Goal: Information Seeking & Learning: Learn about a topic

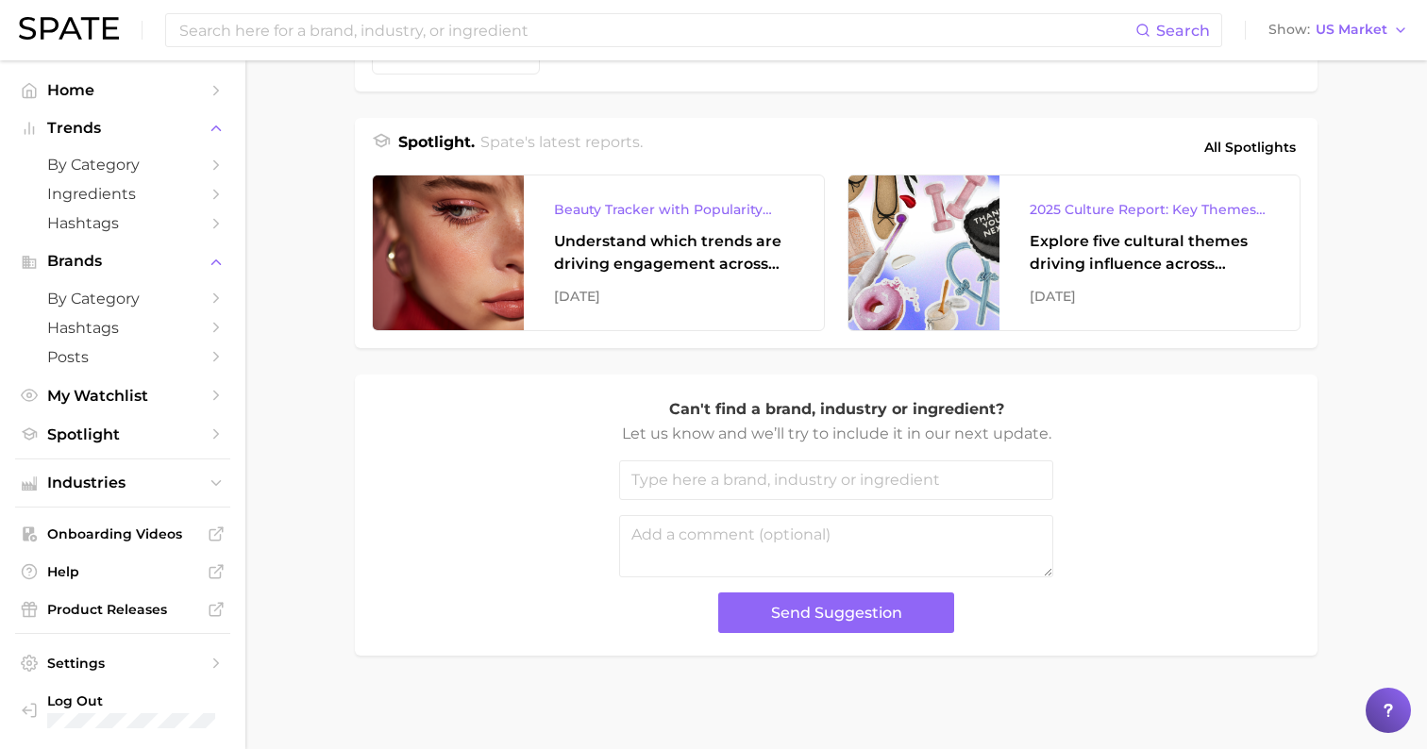
scroll to position [782, 0]
click at [209, 387] on icon "Sidebar" at bounding box center [216, 395] width 17 height 17
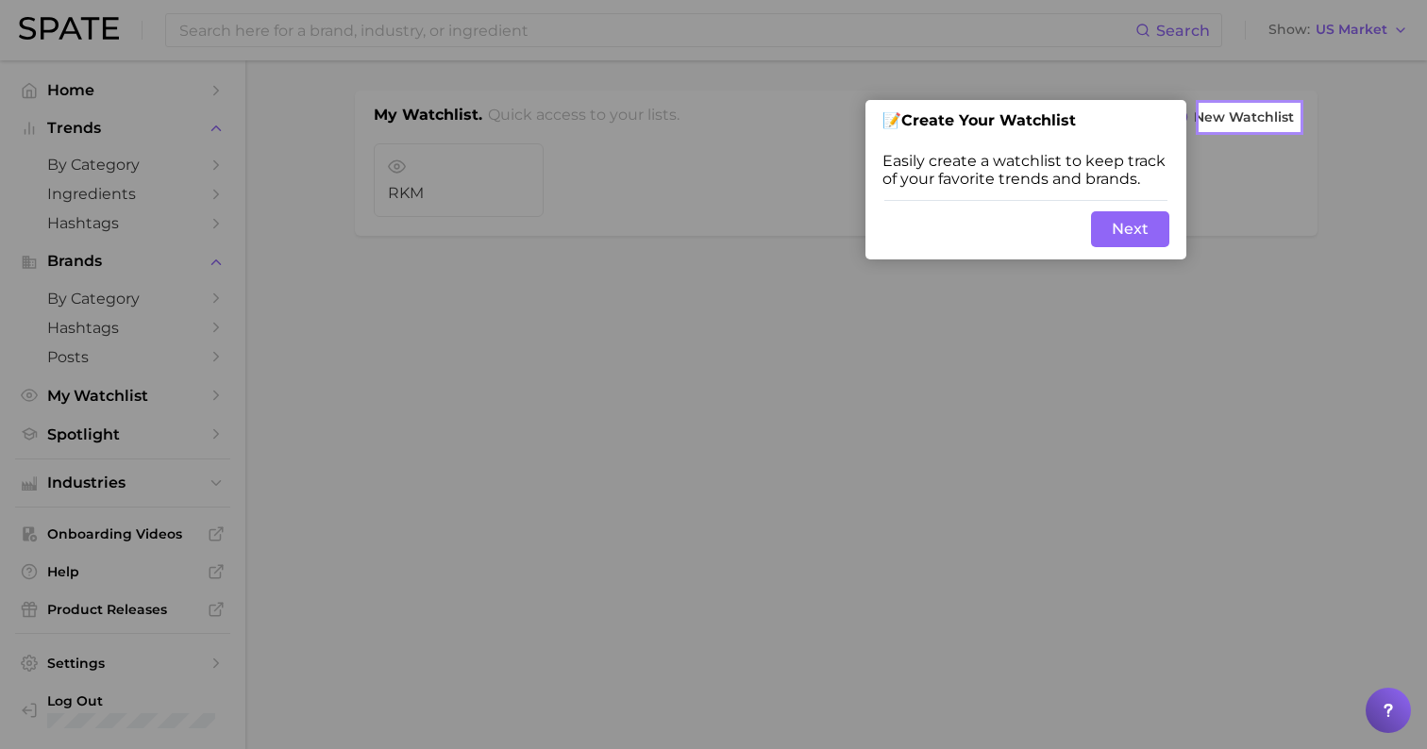
click at [765, 323] on div at bounding box center [600, 374] width 1200 height 749
click at [1123, 238] on button "Next" at bounding box center [1130, 229] width 78 height 36
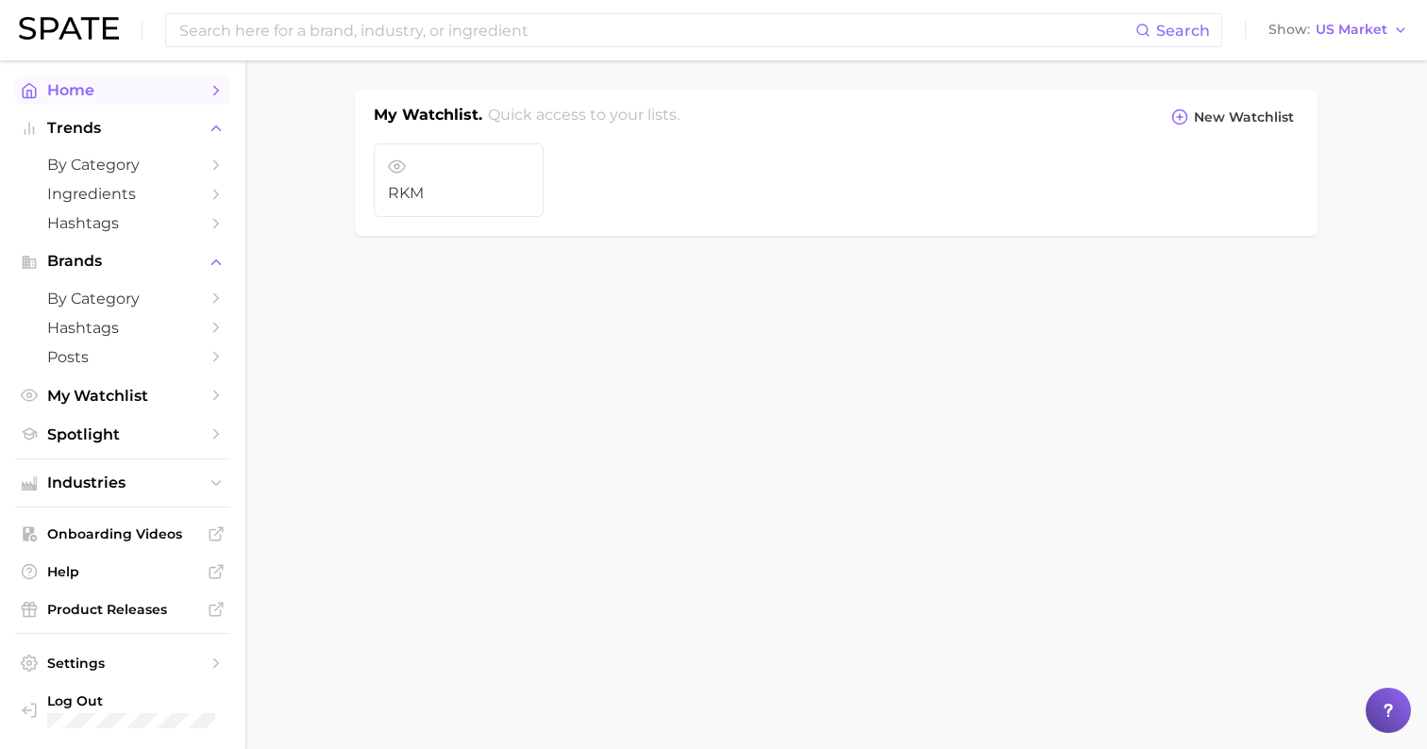
click at [98, 92] on span "Home" at bounding box center [122, 90] width 151 height 18
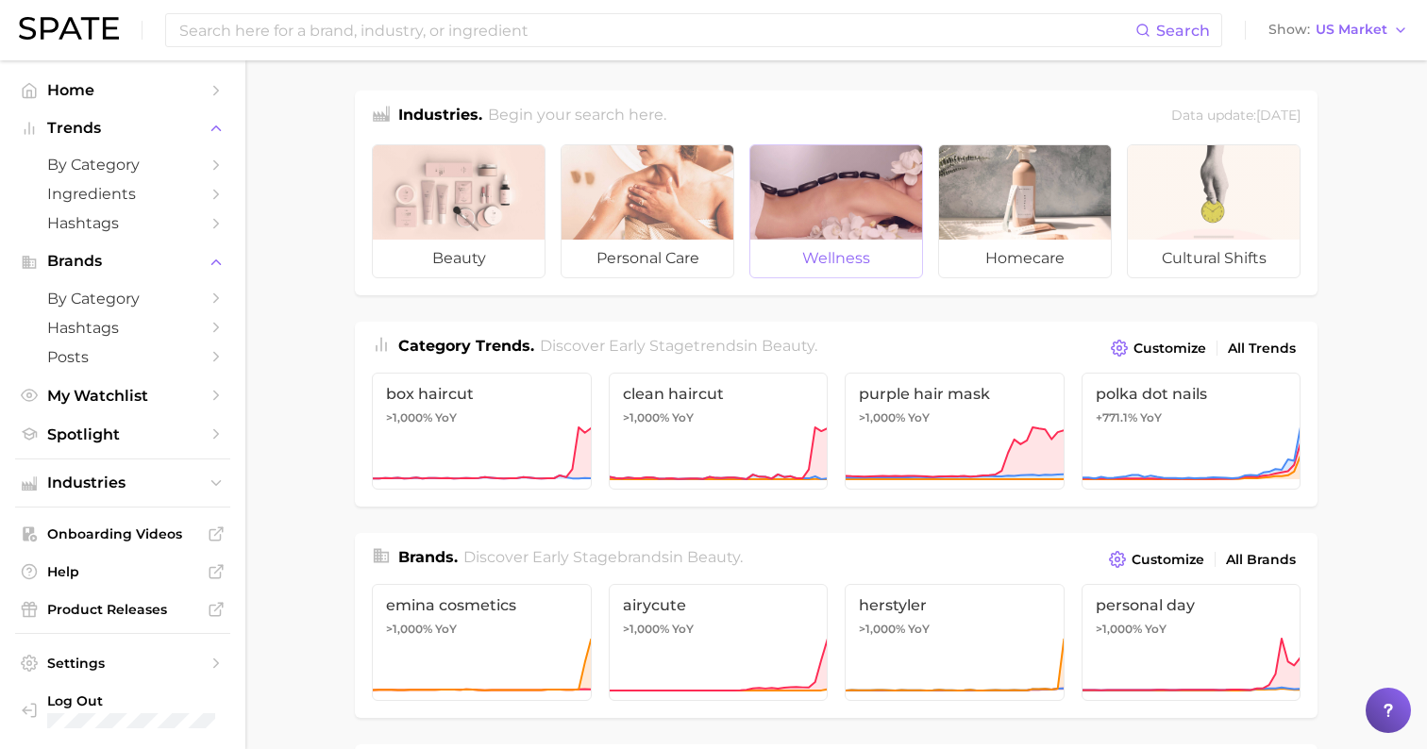
click at [821, 220] on div at bounding box center [836, 192] width 172 height 94
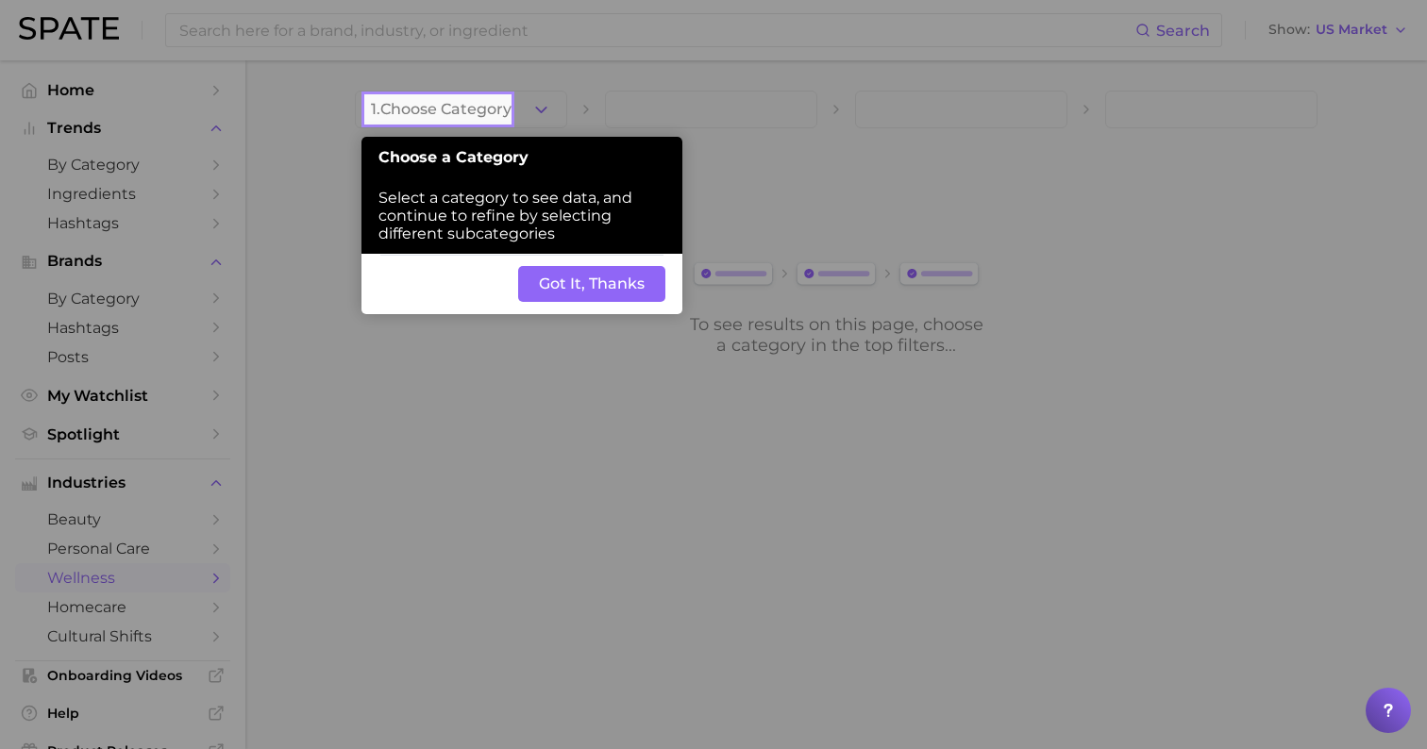
click at [608, 266] on button "Got It, Thanks" at bounding box center [591, 284] width 147 height 36
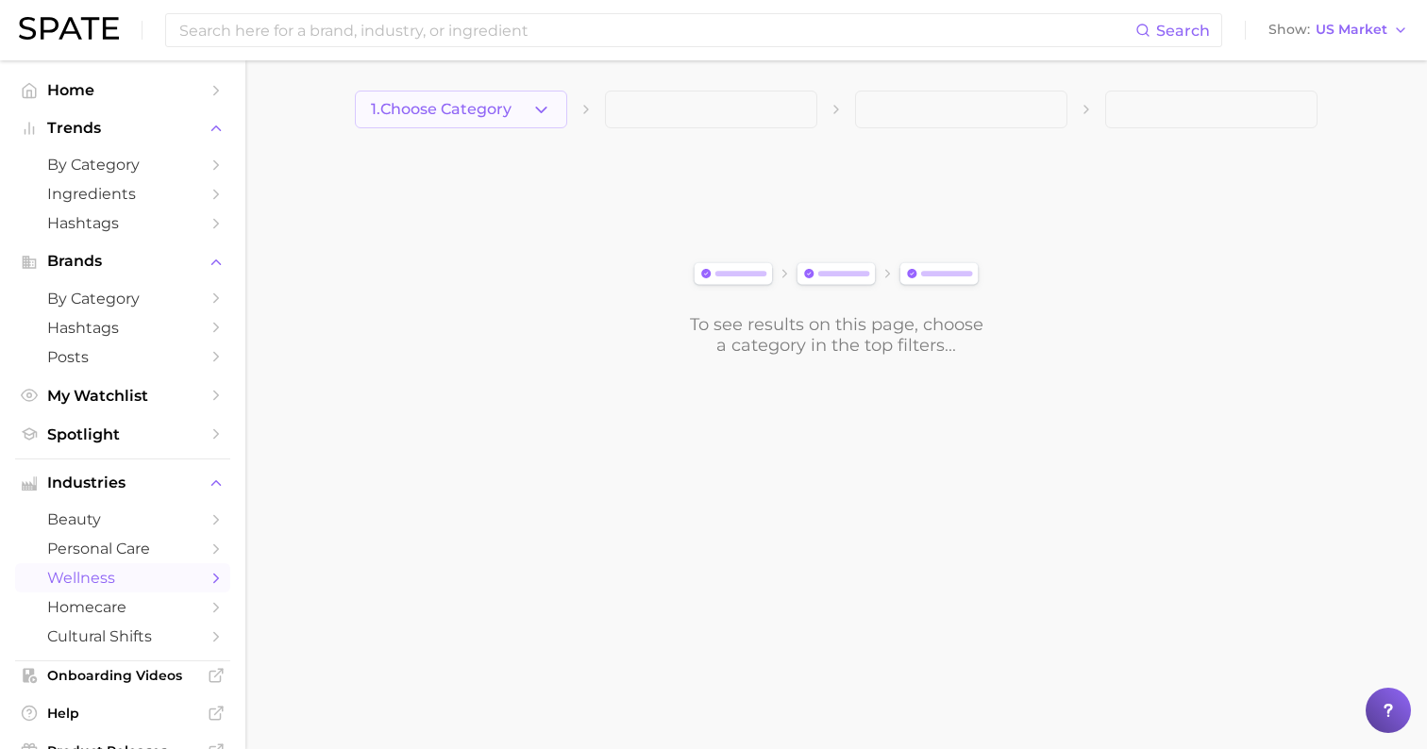
click at [490, 112] on span "1. Choose Category" at bounding box center [441, 109] width 141 height 17
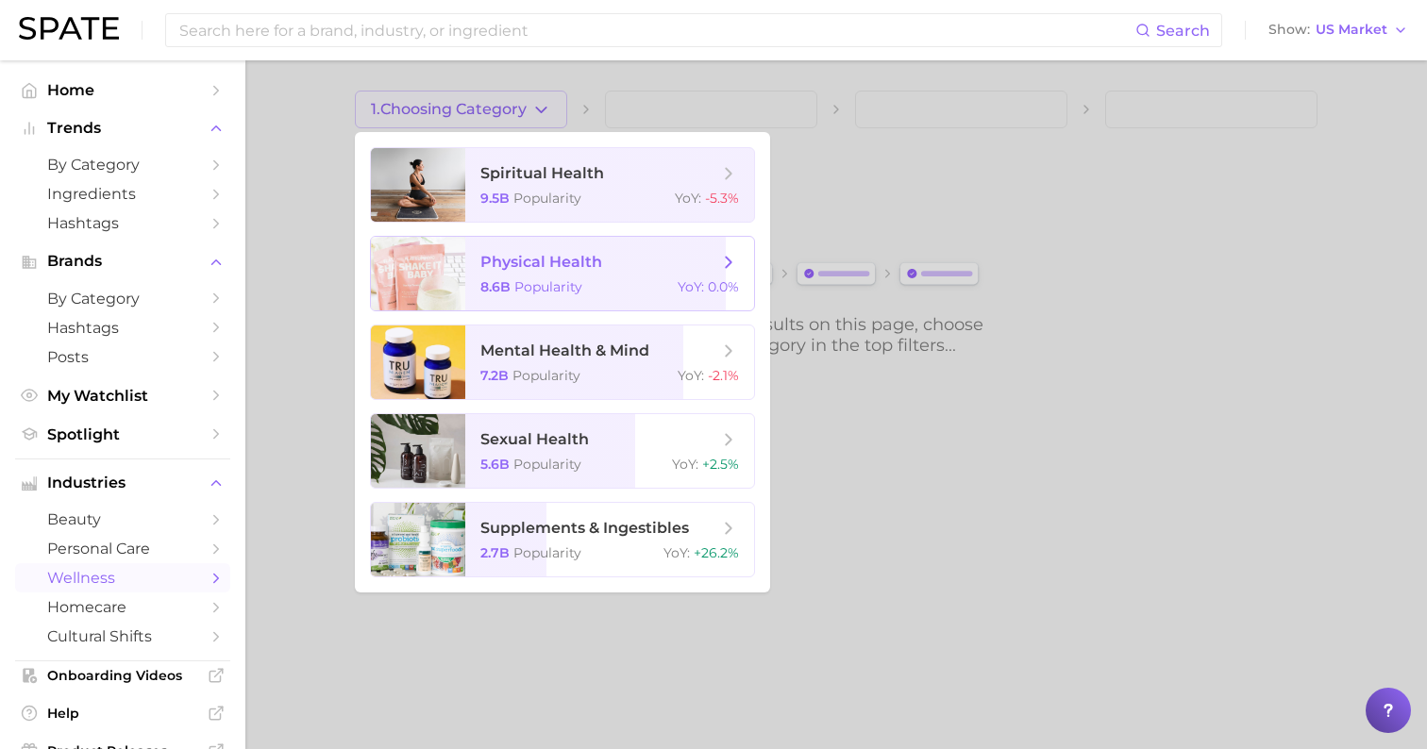
click at [627, 283] on div "8.6b Popularity YoY : 0.0%" at bounding box center [609, 286] width 259 height 17
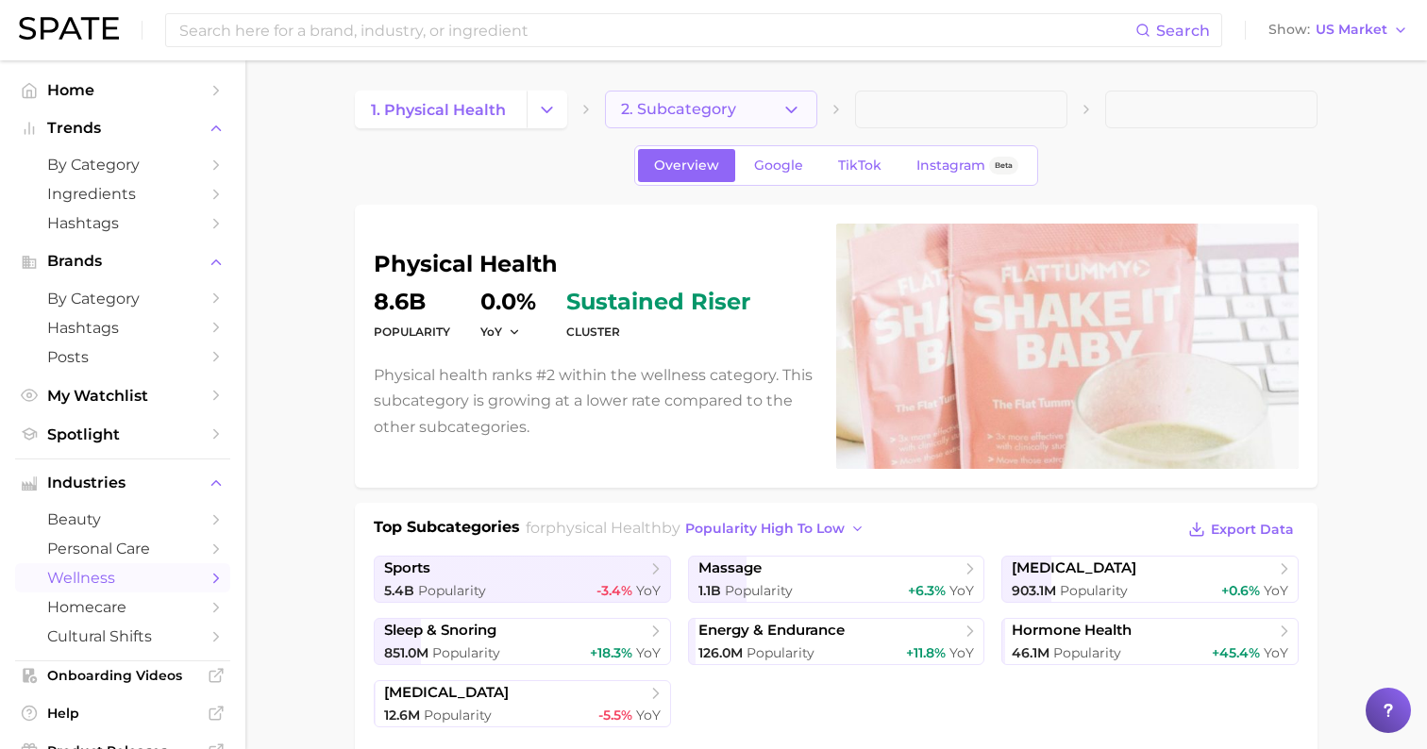
click at [707, 112] on span "2. Subcategory" at bounding box center [678, 109] width 115 height 17
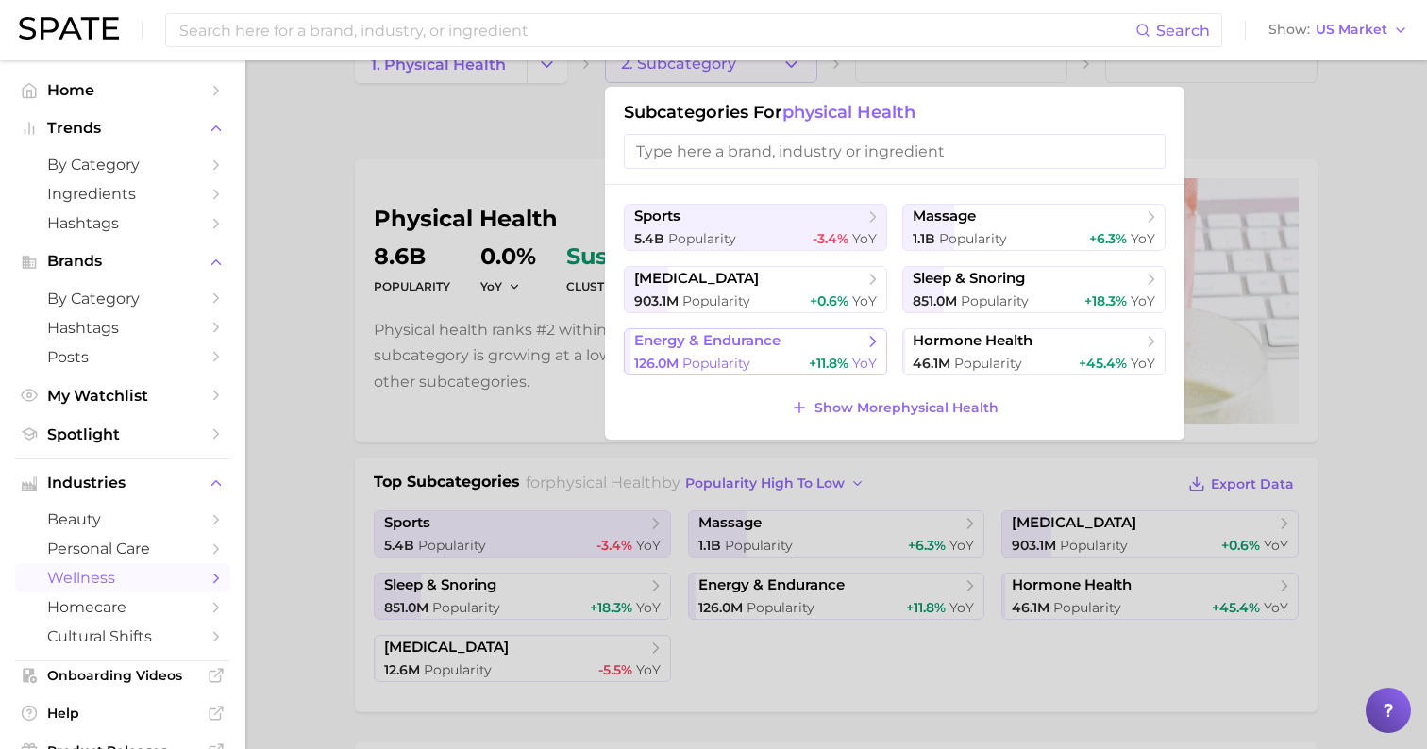
scroll to position [57, 0]
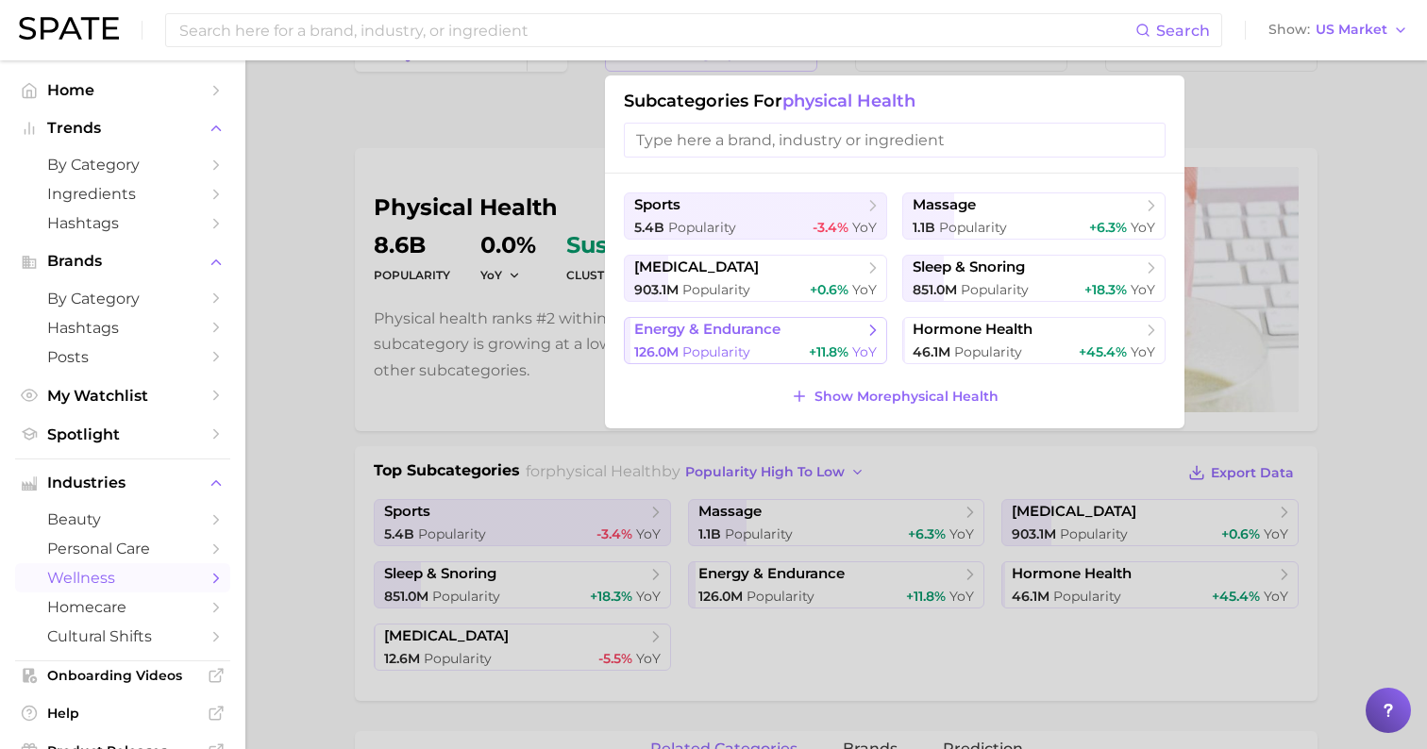
click at [821, 335] on button "energy & endurance 126.0m Popularity +11.8% YoY" at bounding box center [755, 340] width 263 height 47
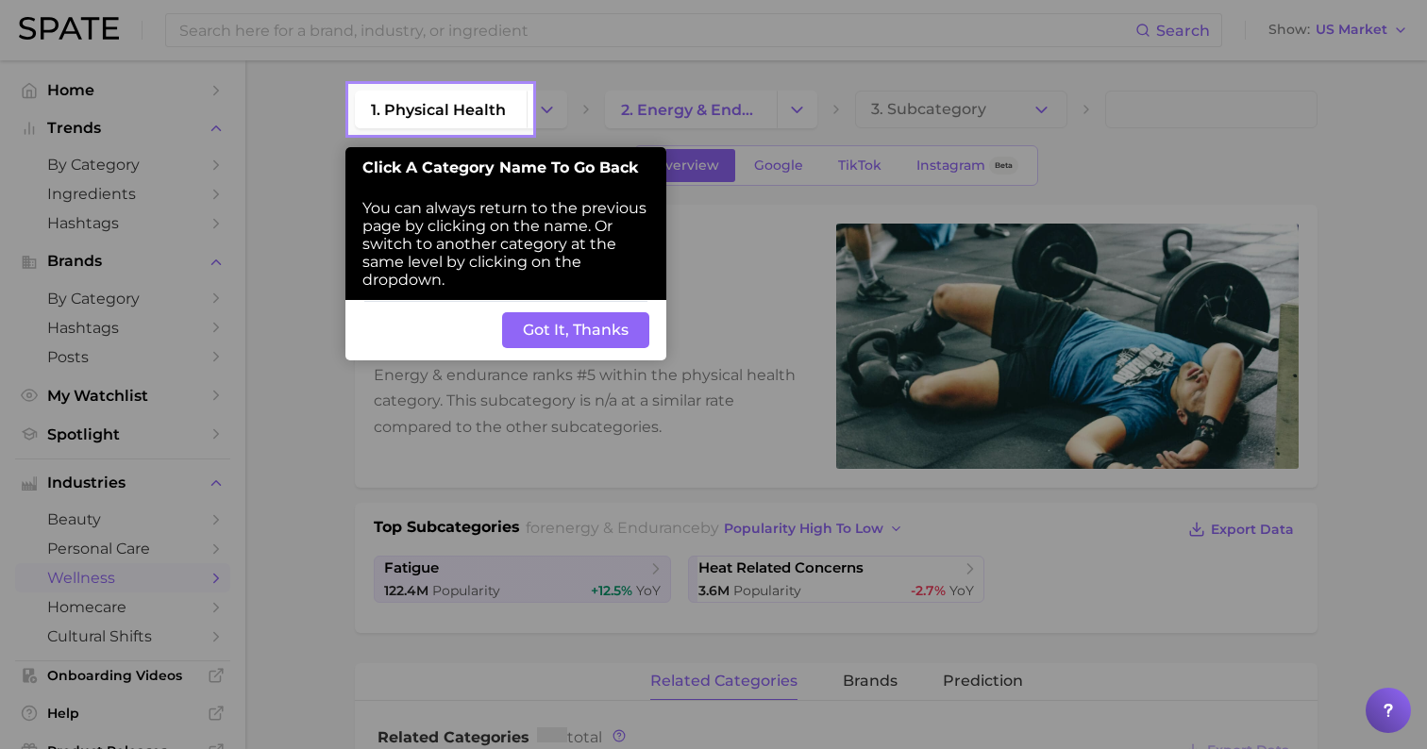
click at [619, 313] on button "Got It, Thanks" at bounding box center [575, 330] width 147 height 36
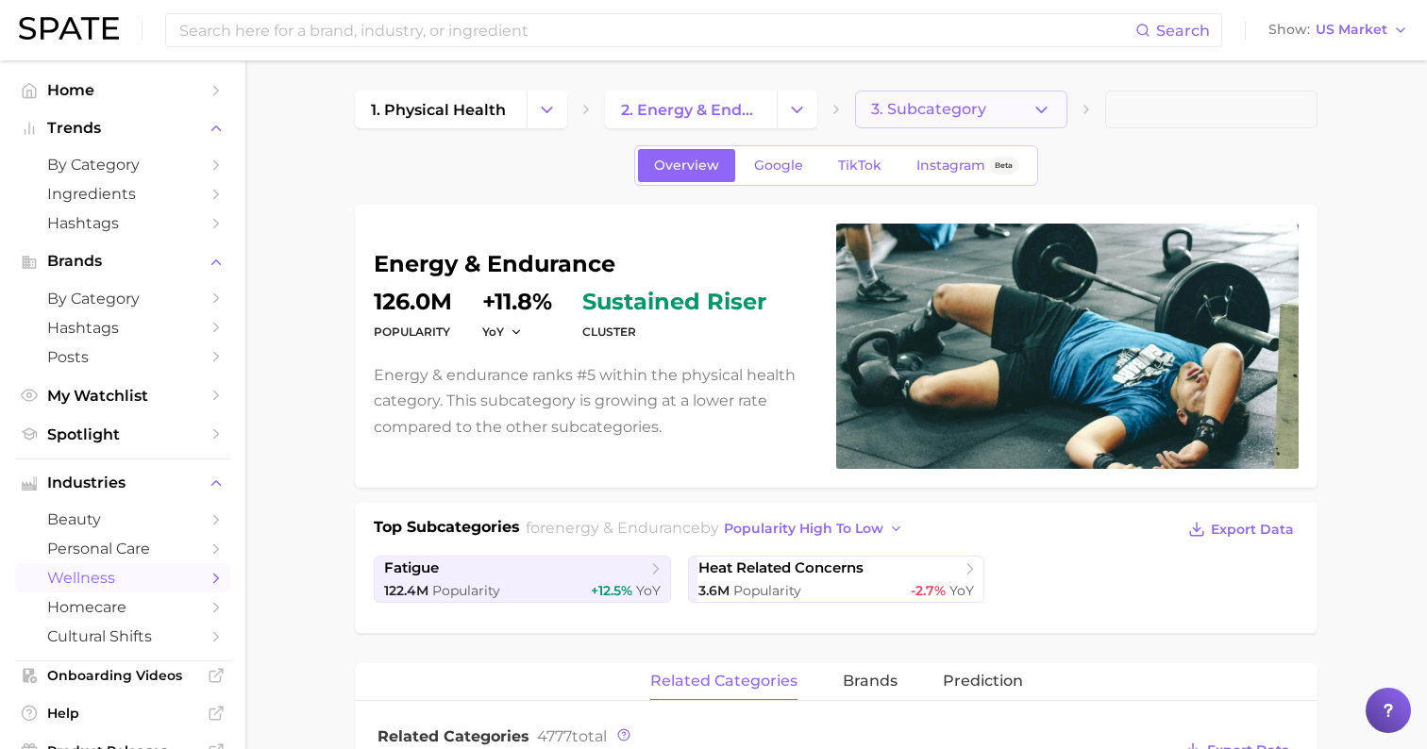
click at [955, 111] on span "3. Subcategory" at bounding box center [928, 109] width 115 height 17
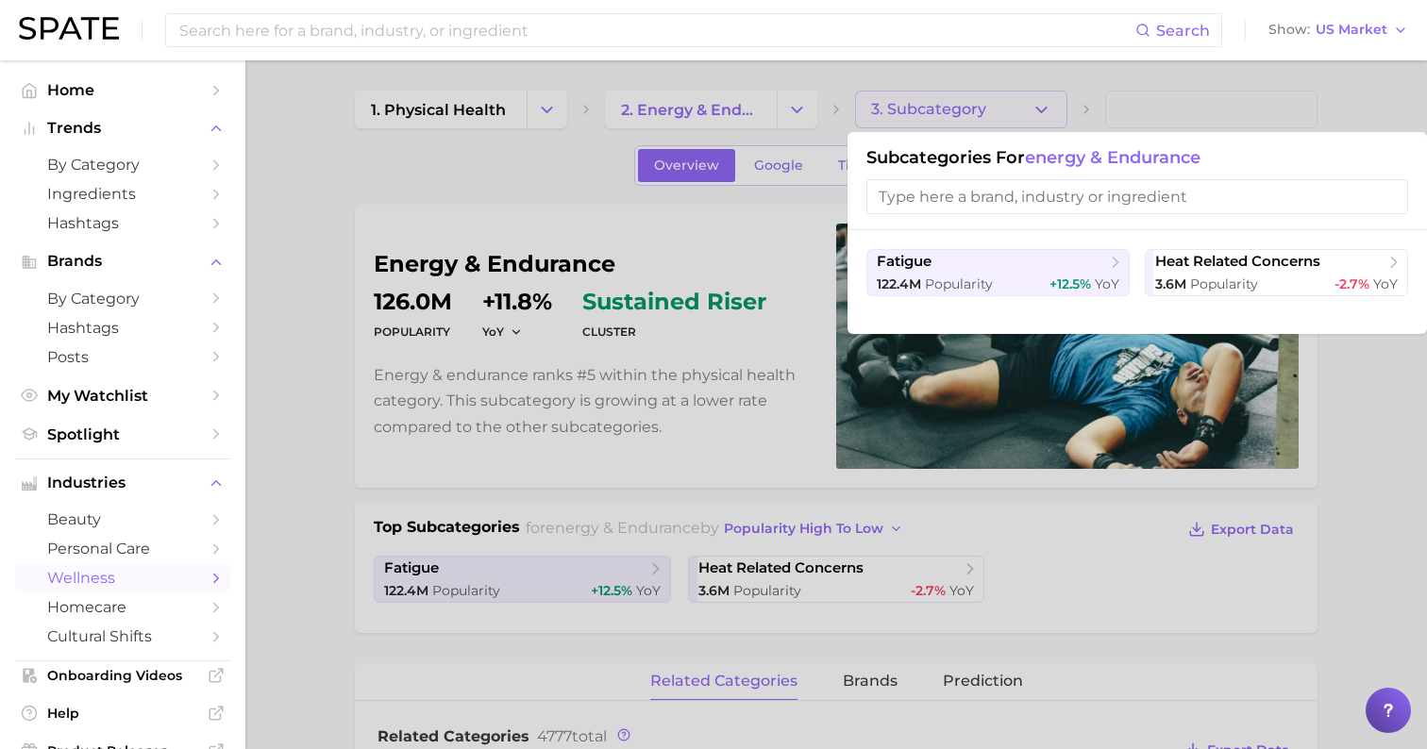
click at [957, 195] on input "search" at bounding box center [1137, 196] width 542 height 35
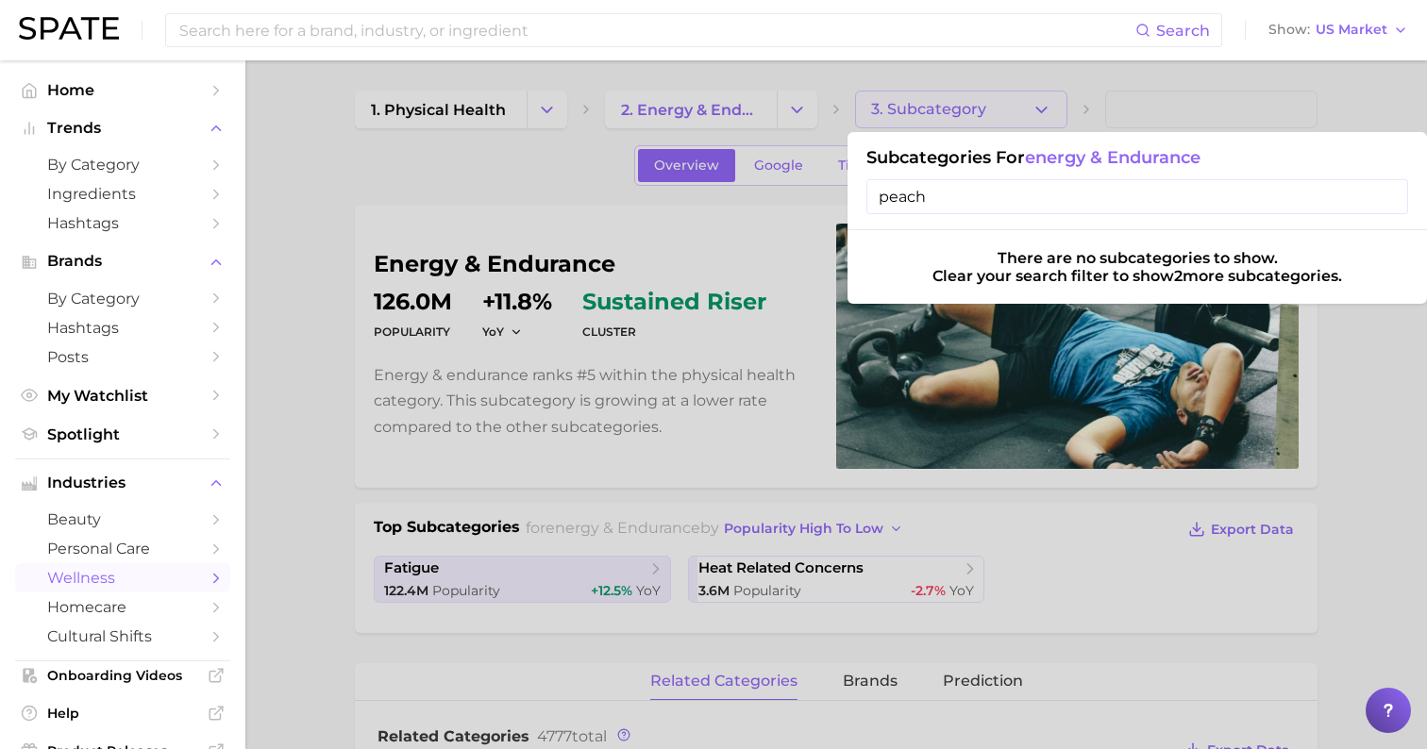
type input "peach"
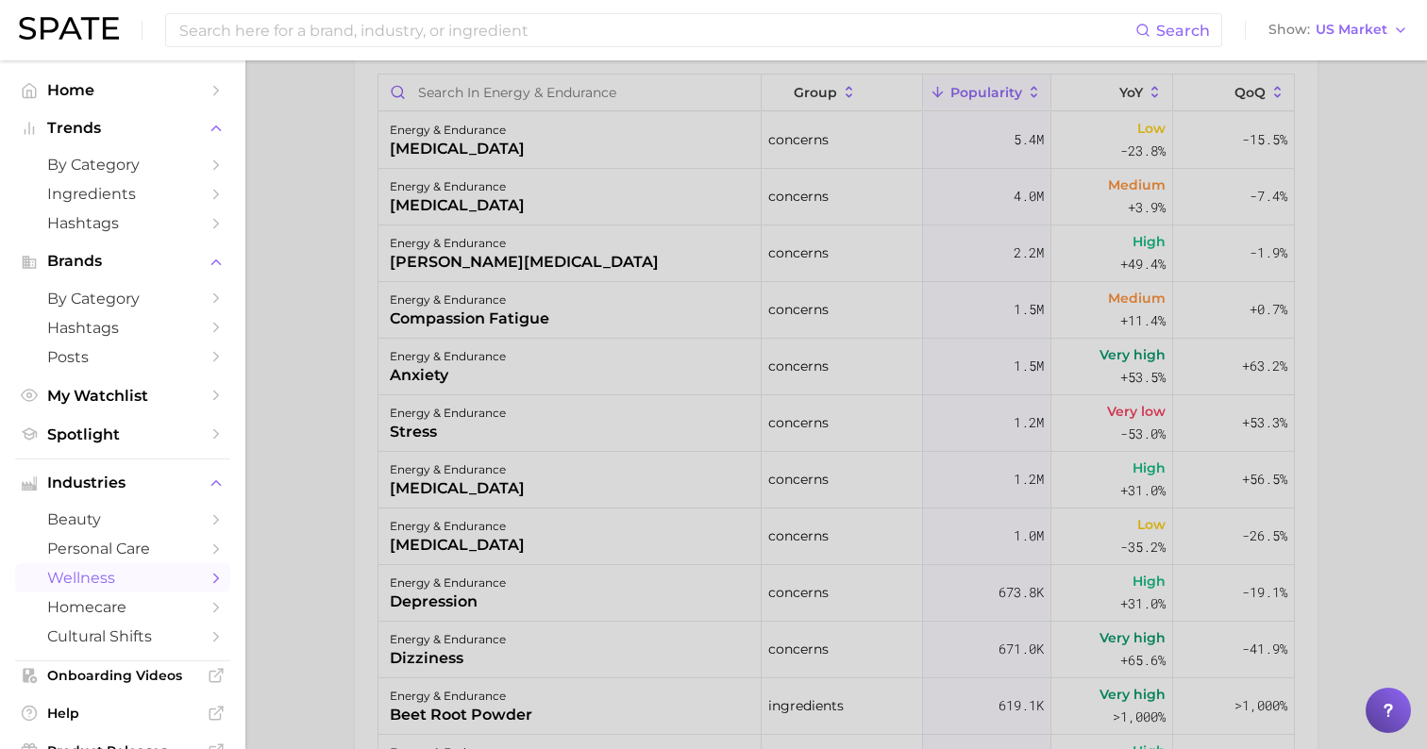
scroll to position [1007, 0]
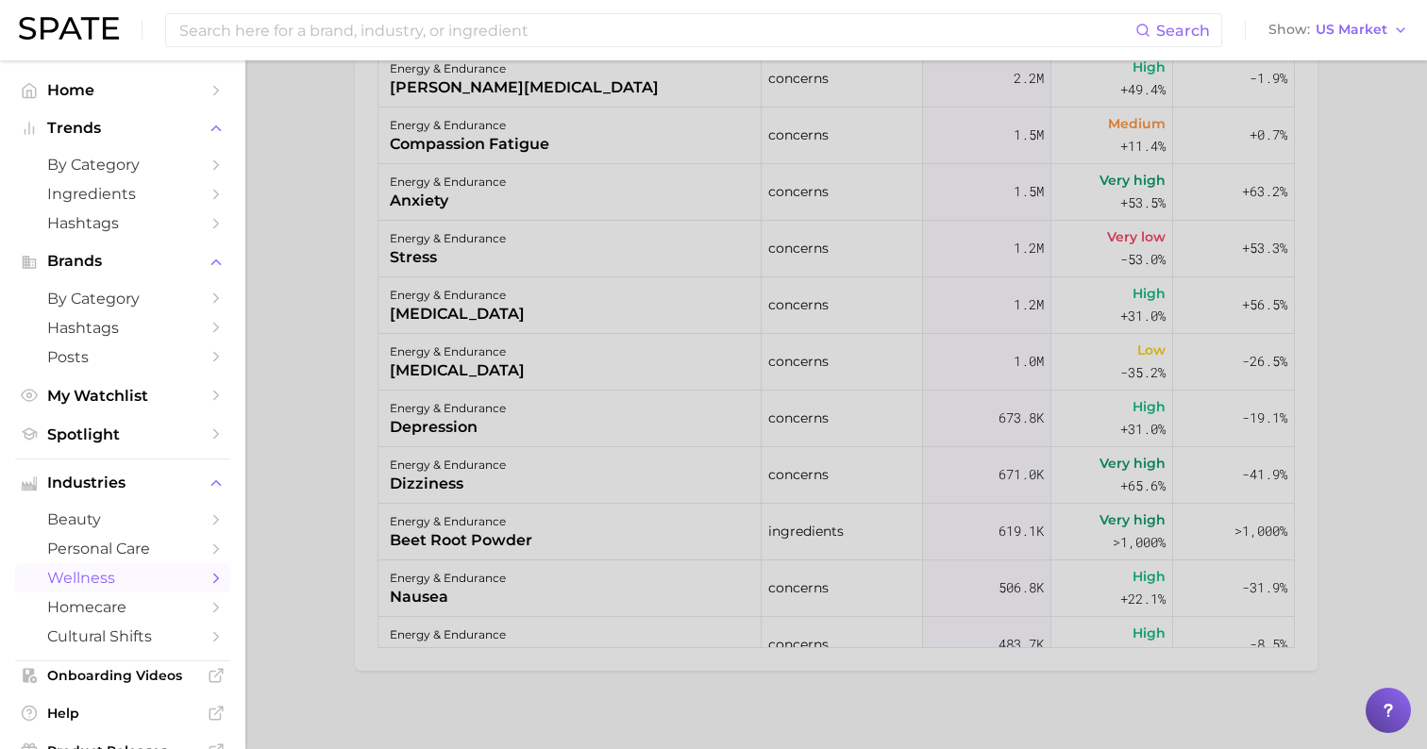
click at [375, 426] on div at bounding box center [713, 374] width 1427 height 749
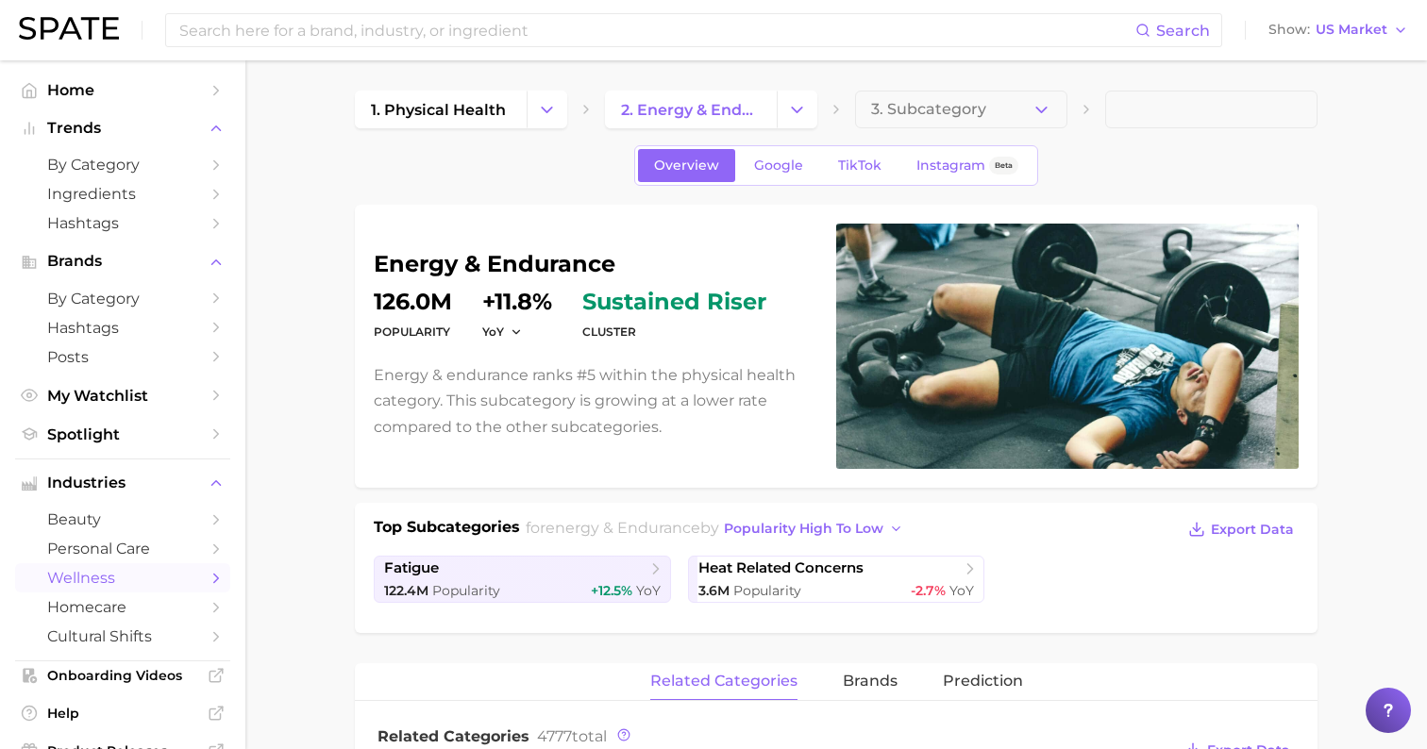
scroll to position [0, 0]
click at [968, 111] on span "3. Subcategory" at bounding box center [928, 109] width 115 height 17
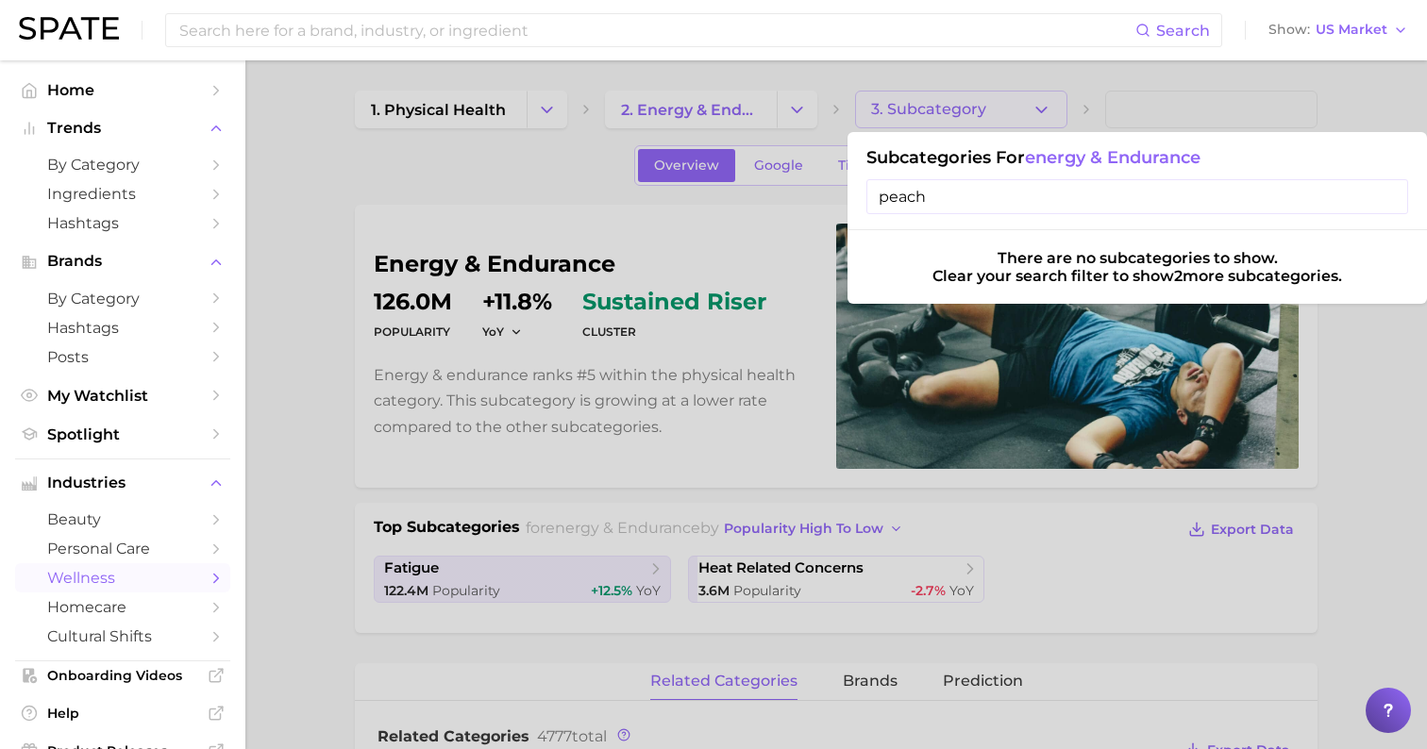
click at [987, 72] on div at bounding box center [713, 374] width 1427 height 749
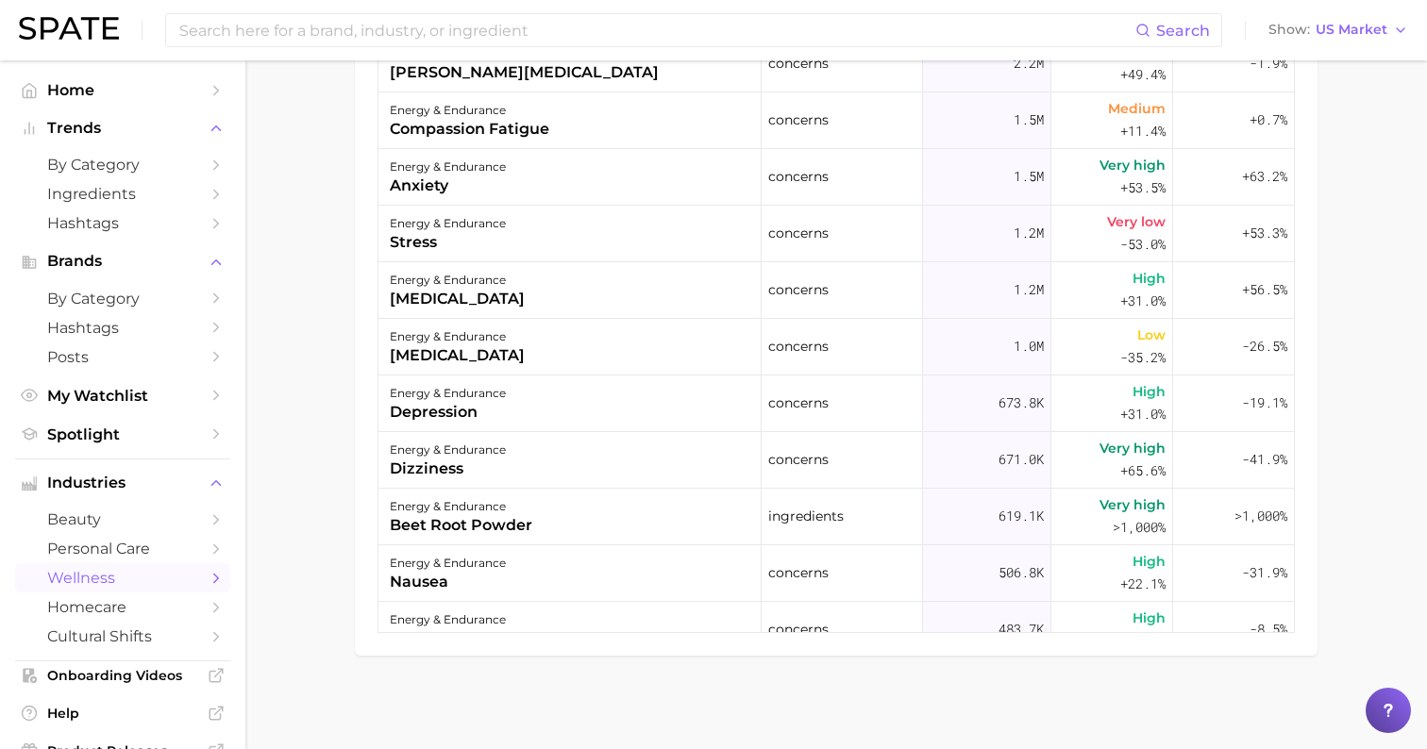
click at [103, 576] on link "wellness" at bounding box center [122, 577] width 215 height 29
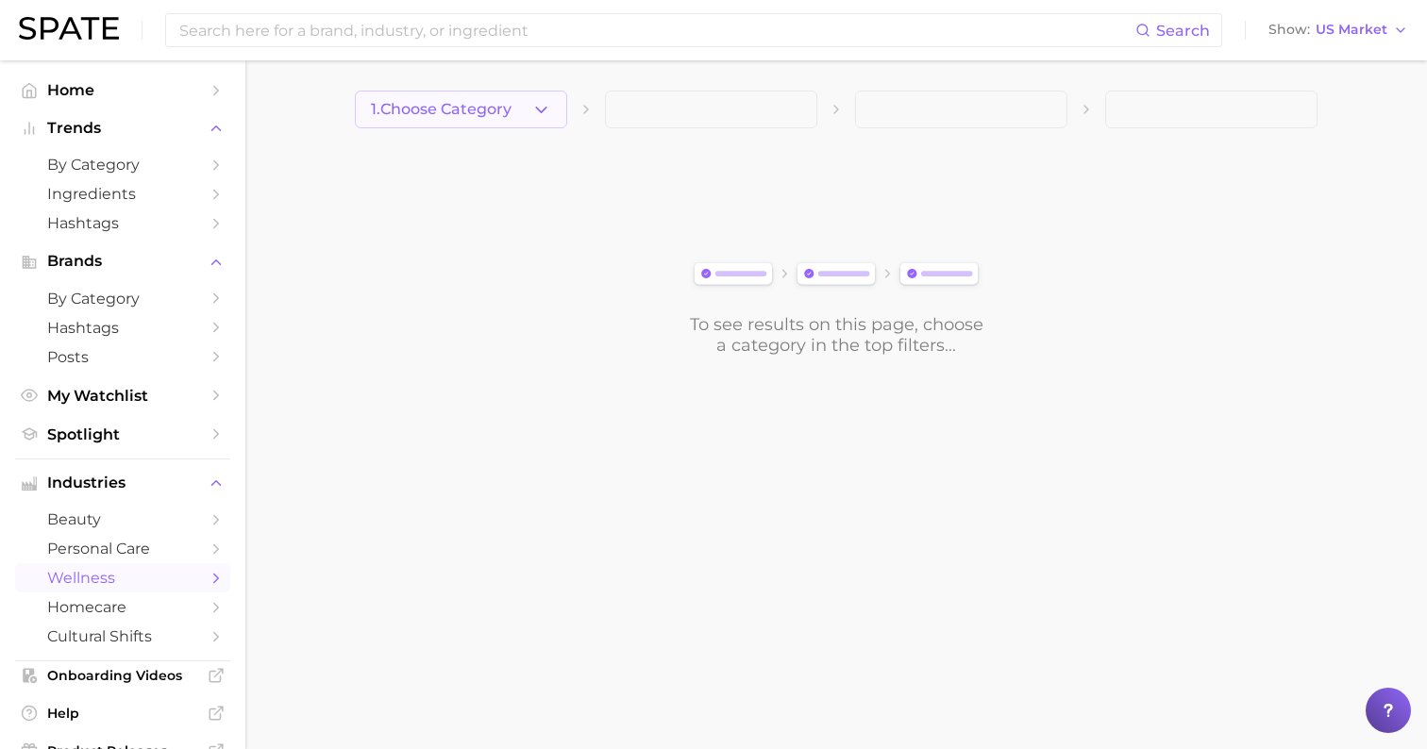
click at [506, 114] on button "1. Choose Category" at bounding box center [461, 110] width 212 height 38
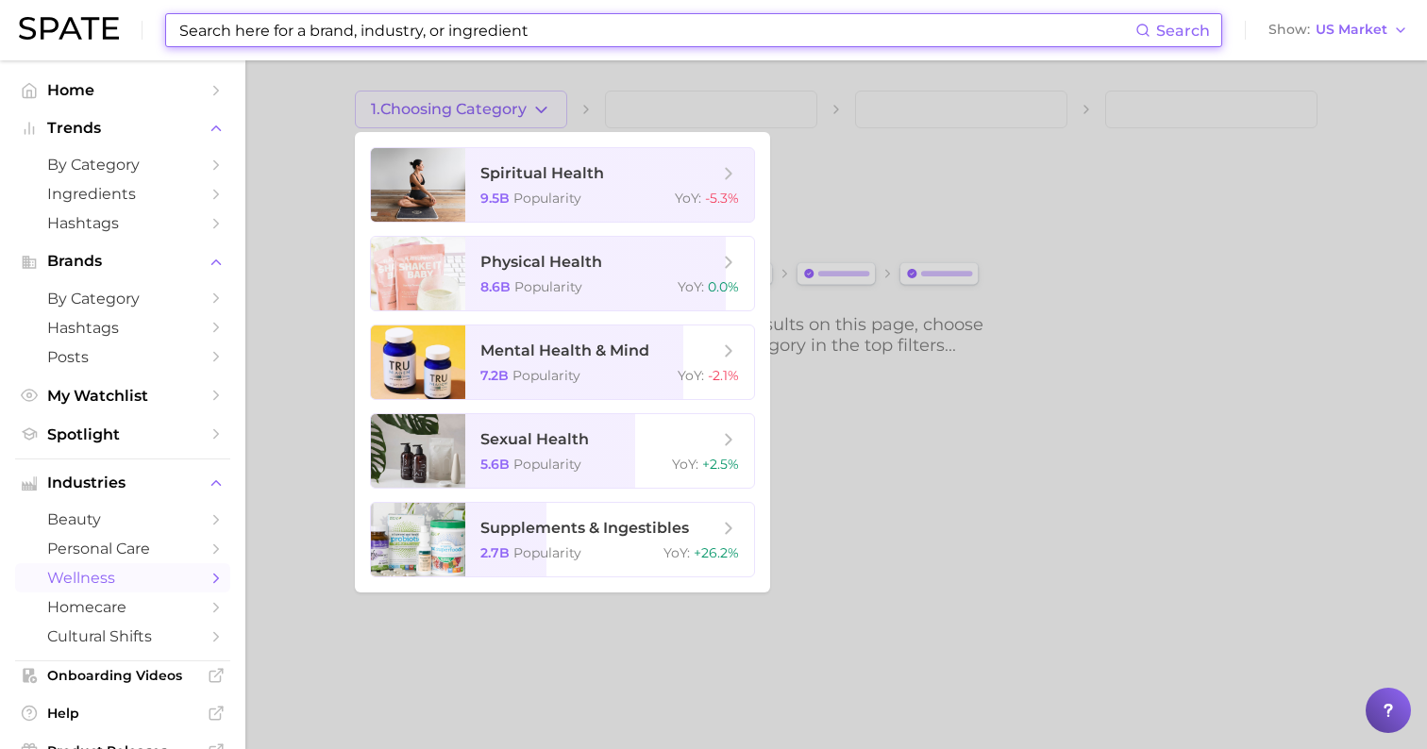
click at [443, 28] on input at bounding box center [656, 30] width 958 height 32
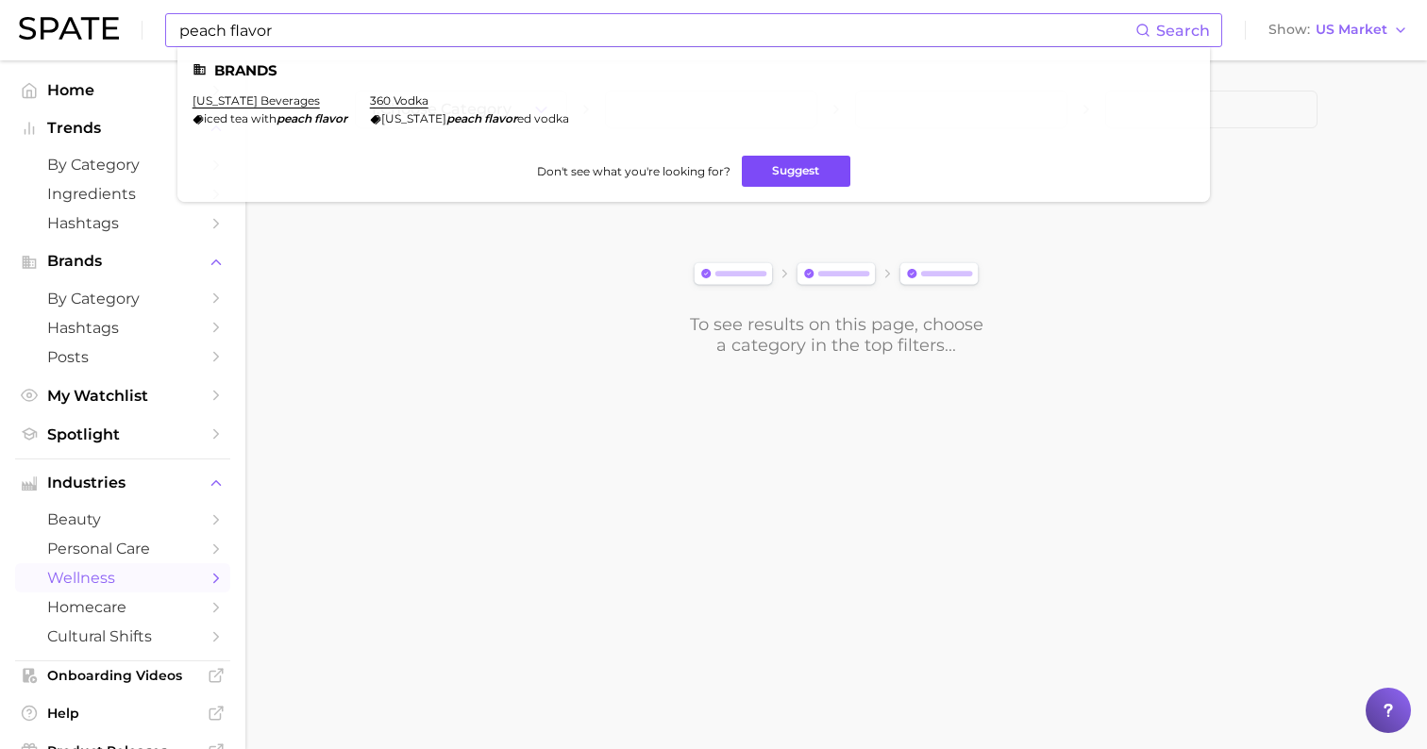
click at [810, 168] on button "Suggest" at bounding box center [796, 171] width 109 height 31
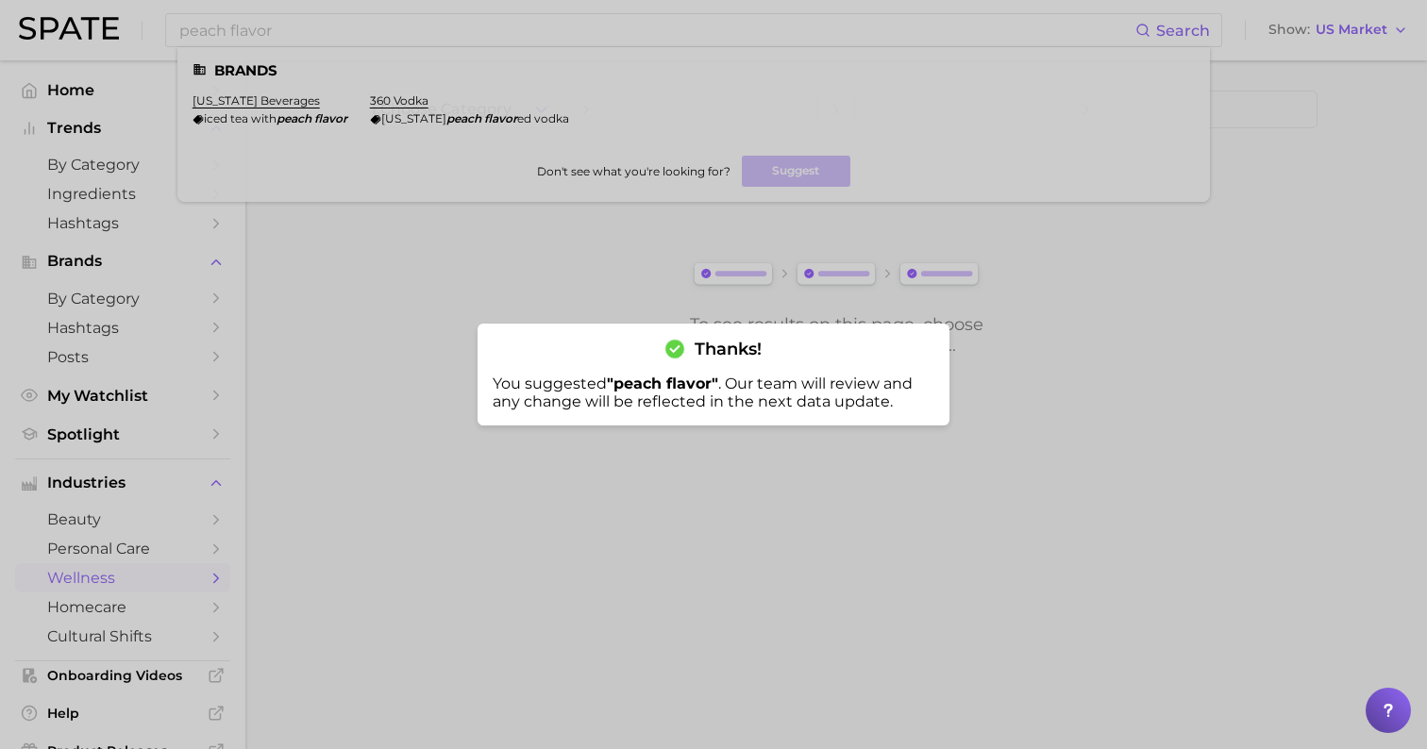
click at [296, 31] on div at bounding box center [713, 374] width 1427 height 749
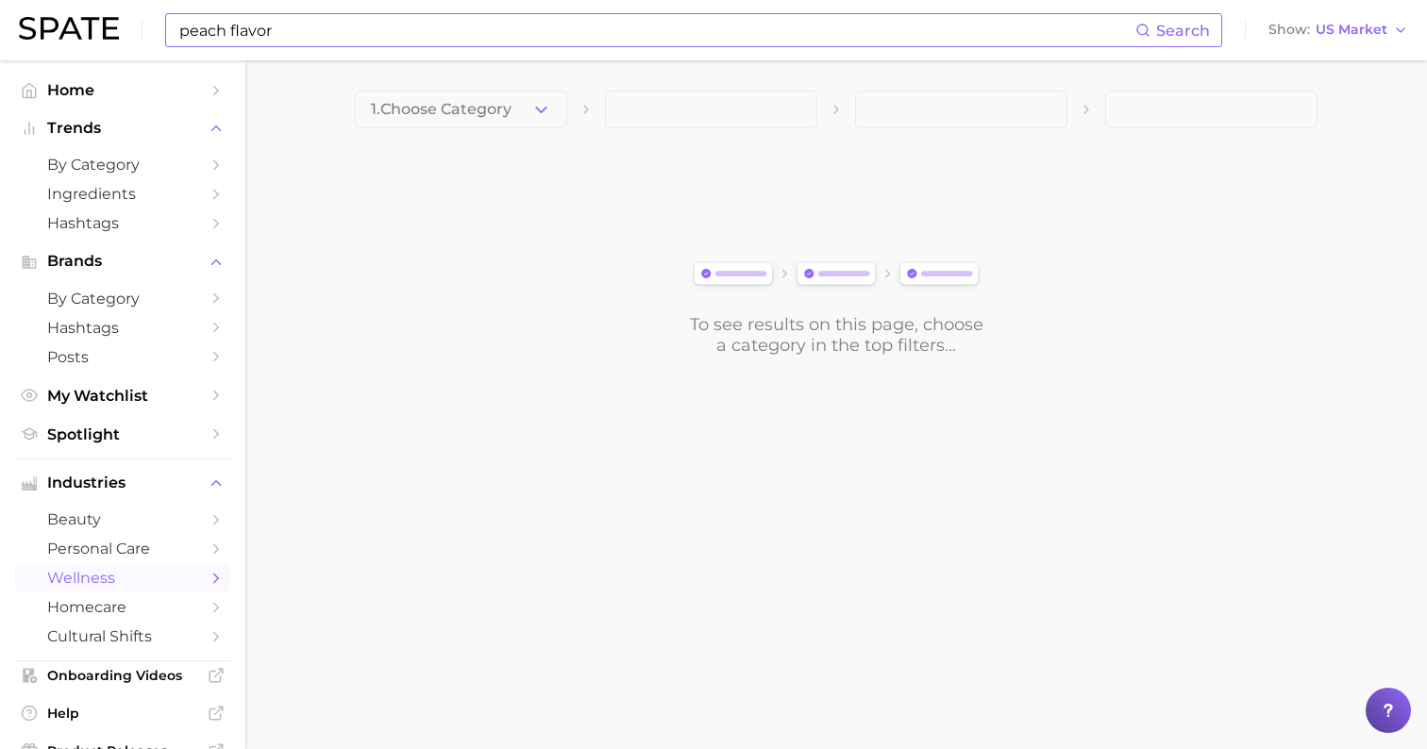
click at [277, 31] on input "peach flavor" at bounding box center [656, 30] width 958 height 32
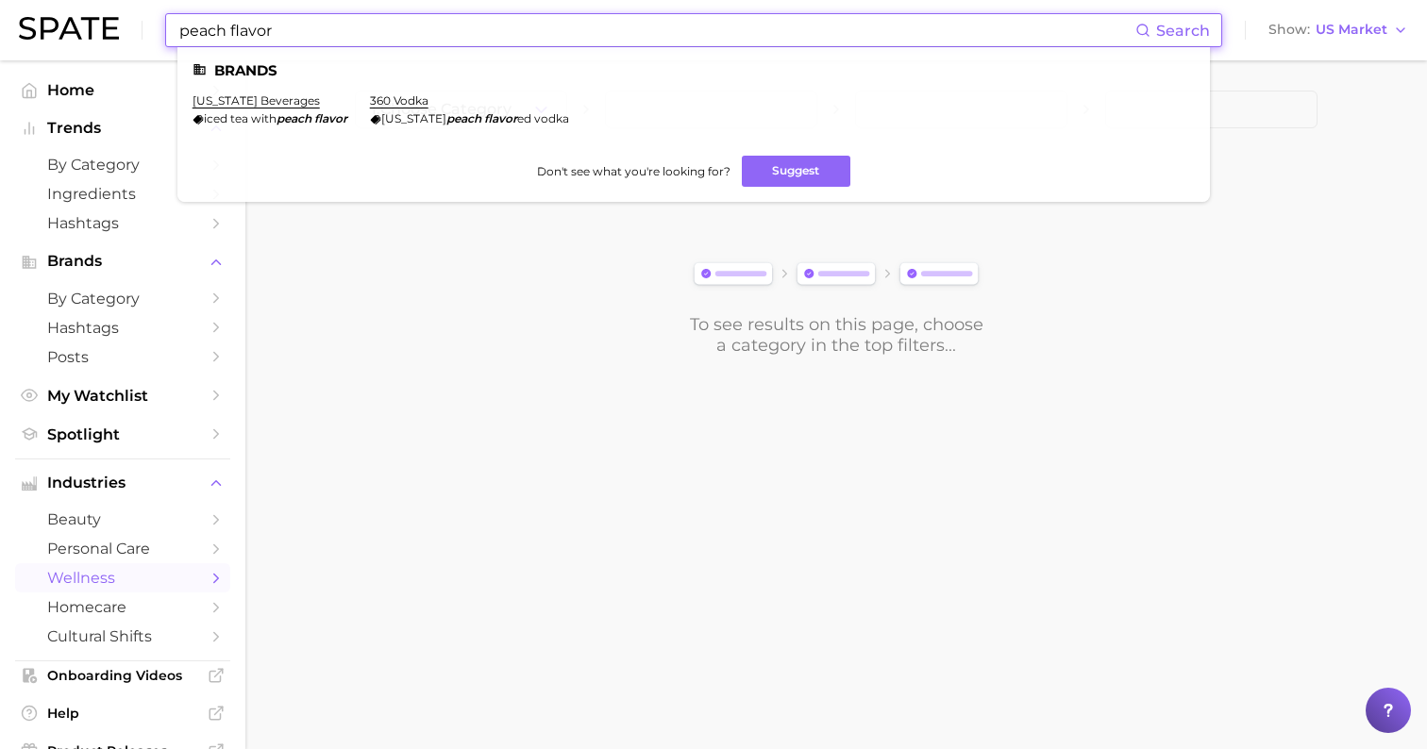
drag, startPoint x: 223, startPoint y: 30, endPoint x: 399, endPoint y: 30, distance: 176.4
click at [399, 30] on input "peach flavor" at bounding box center [656, 30] width 958 height 32
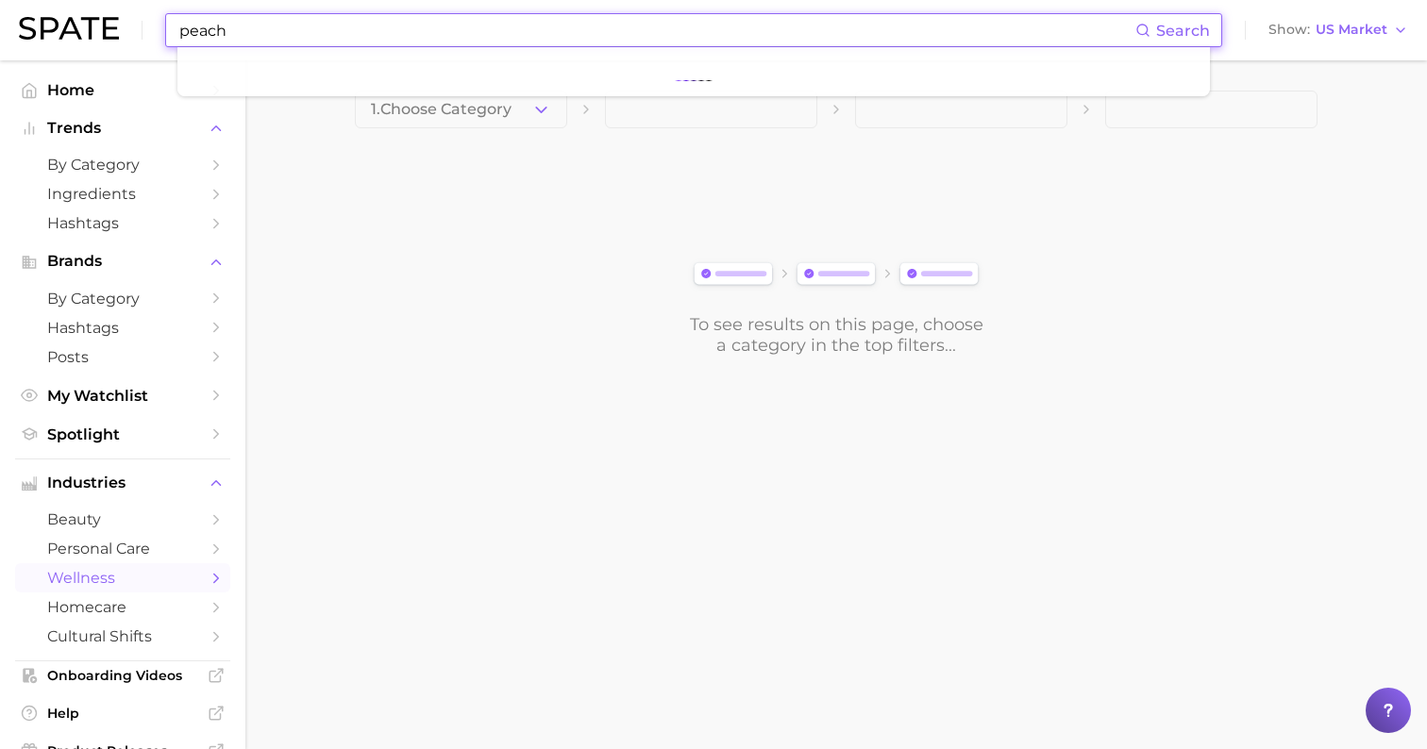
type input "peach"
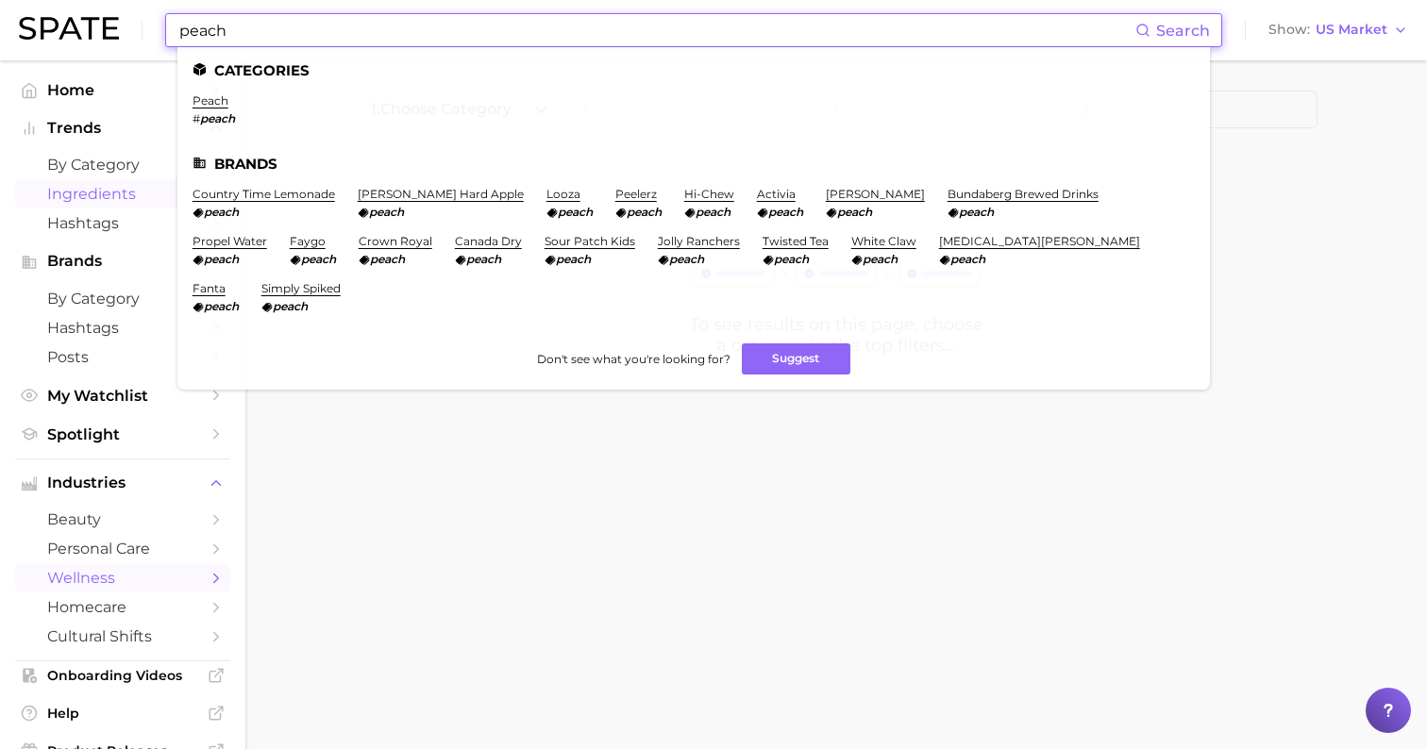
click at [81, 191] on span "Ingredients" at bounding box center [122, 194] width 151 height 18
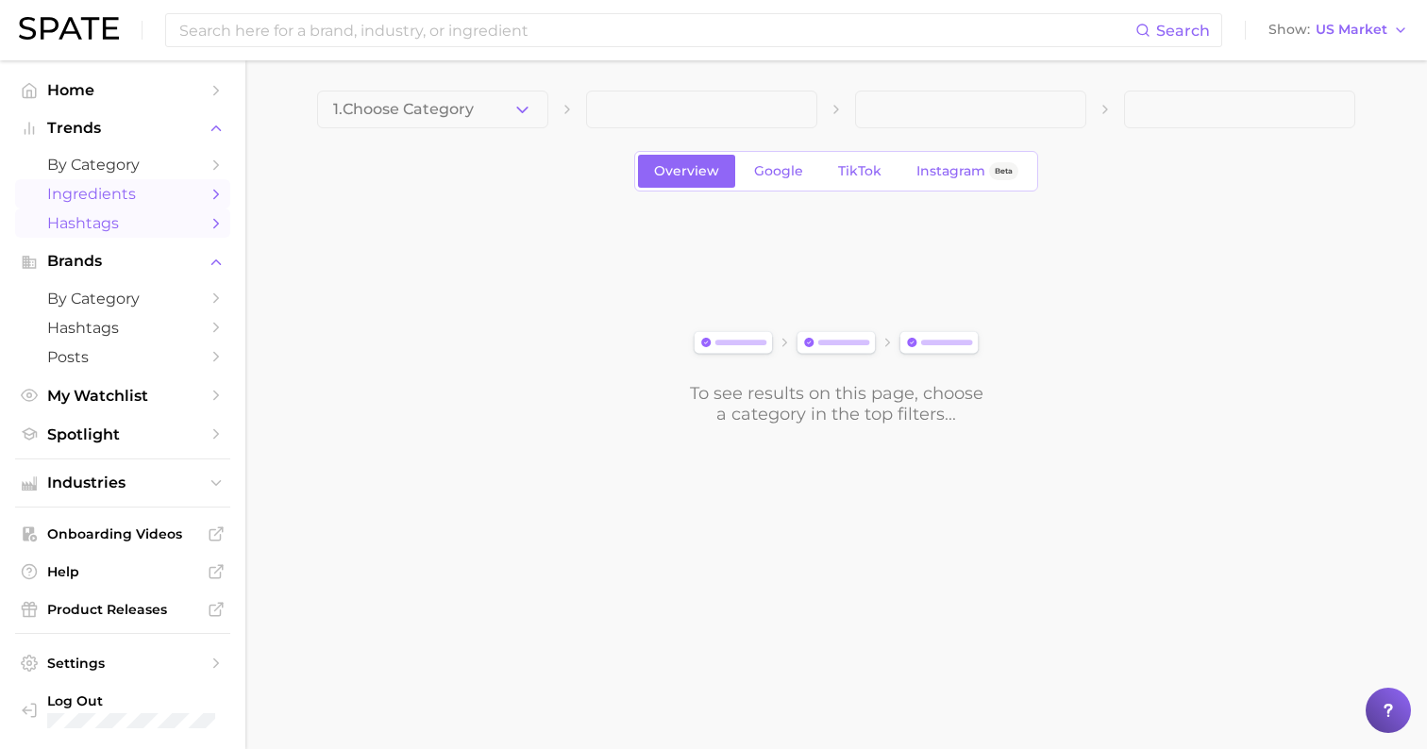
click at [126, 223] on span "Hashtags" at bounding box center [122, 223] width 151 height 18
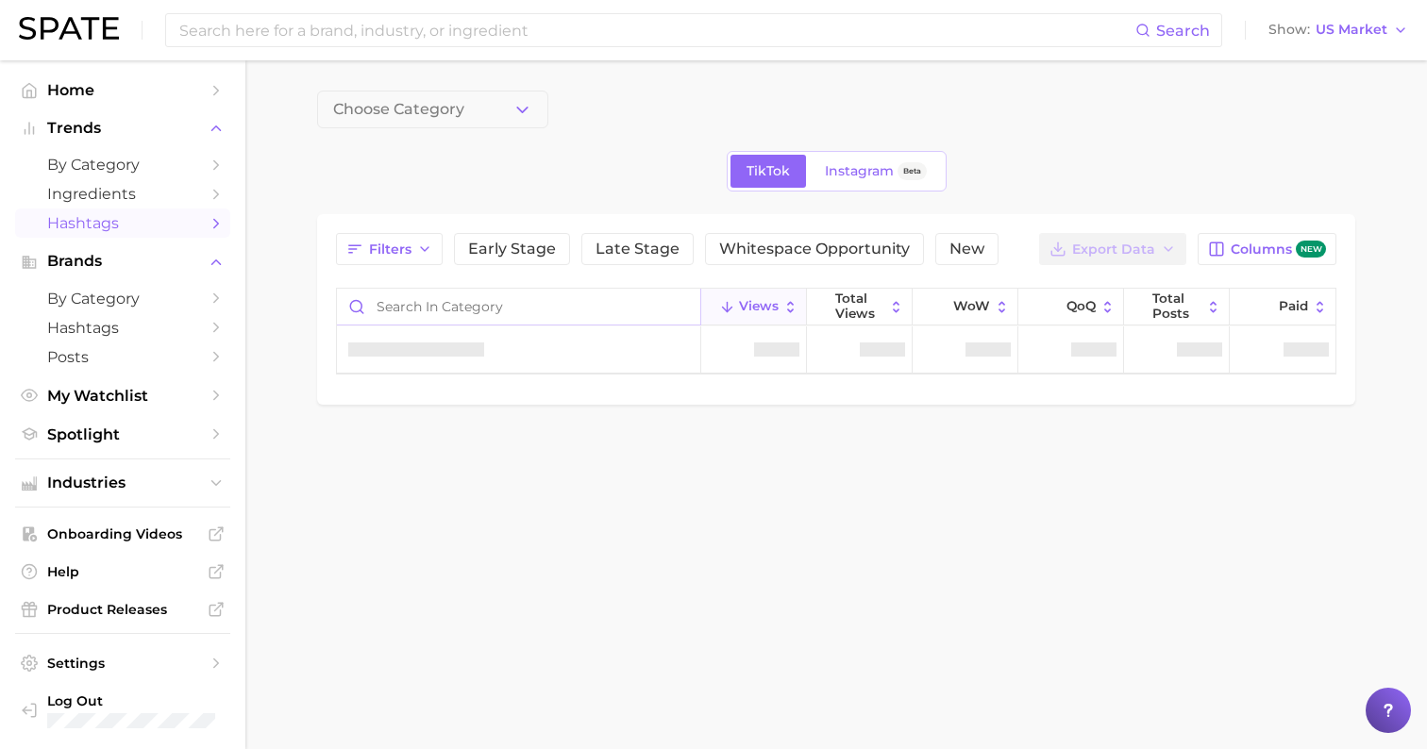
click at [521, 310] on input "Search in category" at bounding box center [518, 307] width 363 height 36
type input "p"
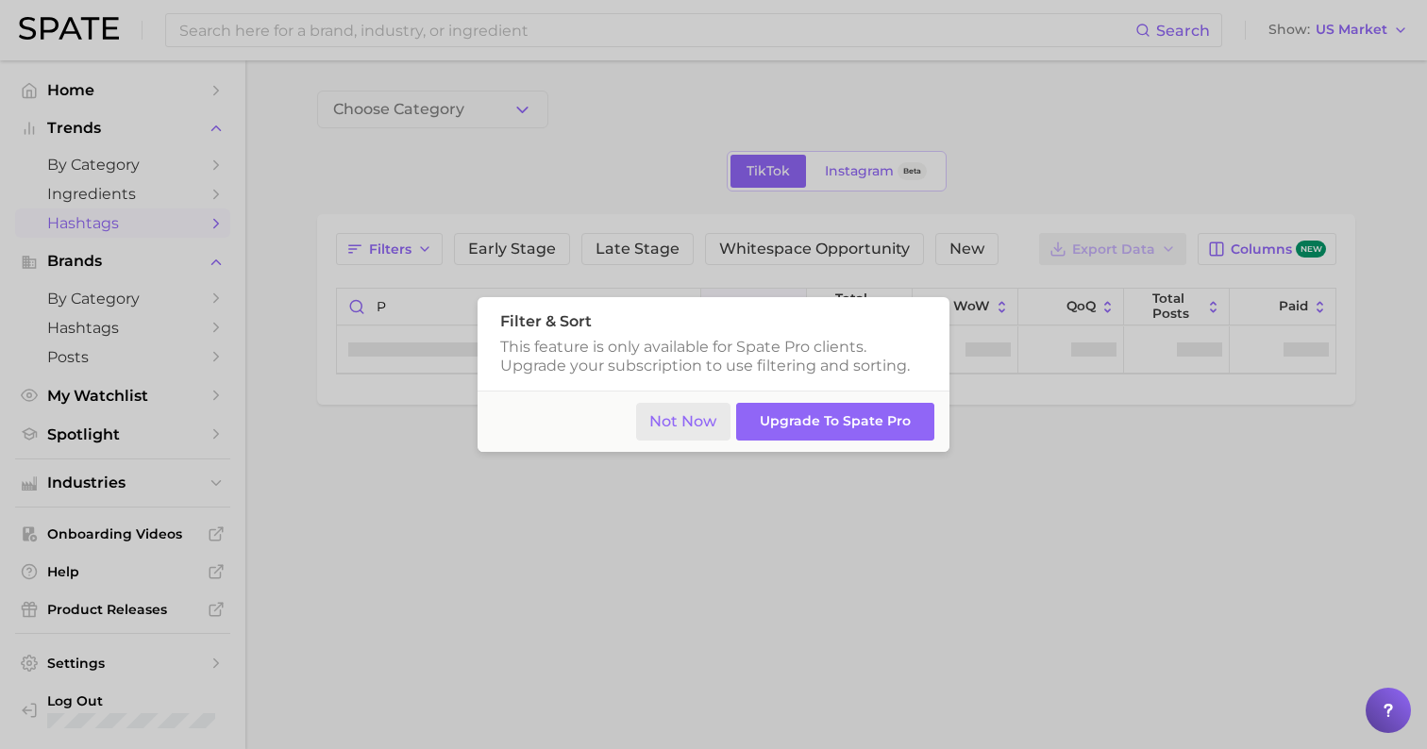
click at [701, 421] on button "Not Now" at bounding box center [683, 422] width 95 height 39
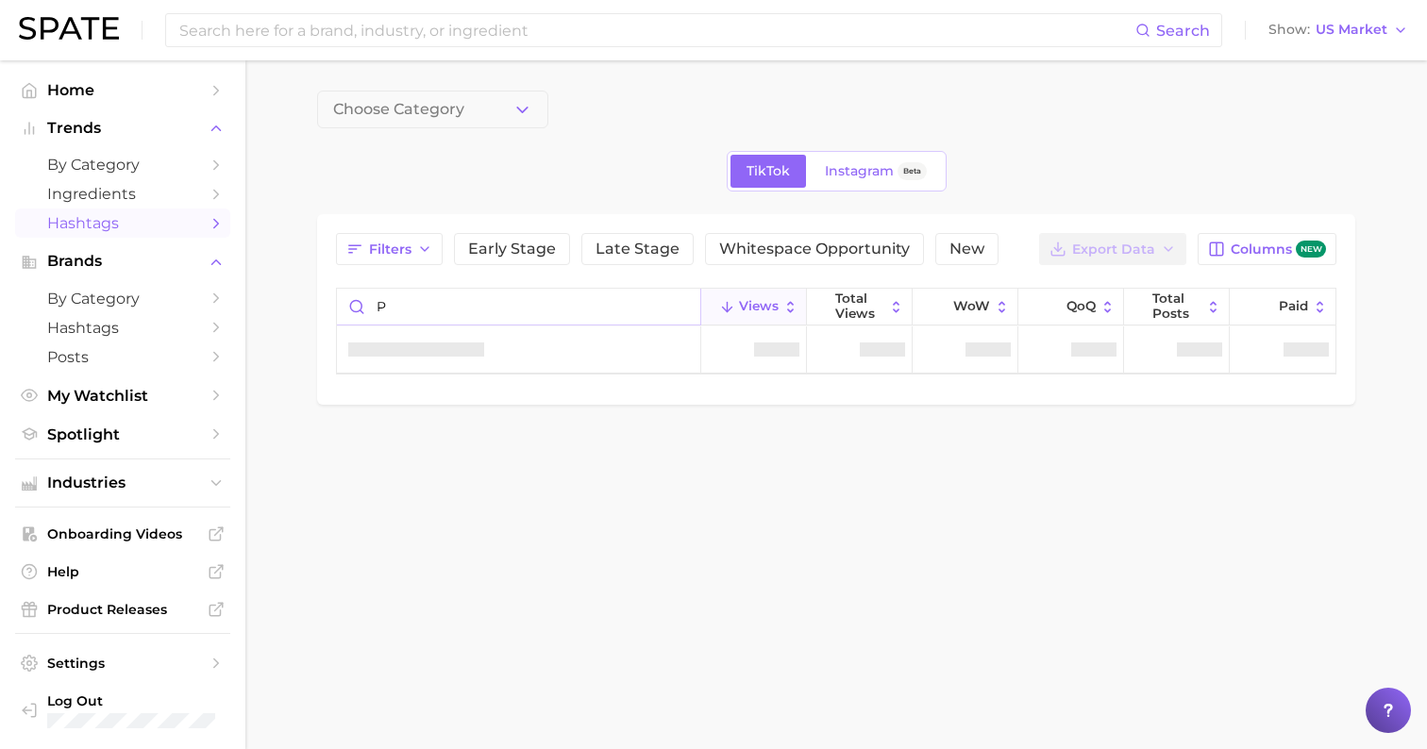
click at [482, 316] on input "p" at bounding box center [518, 307] width 363 height 36
type input "pe"
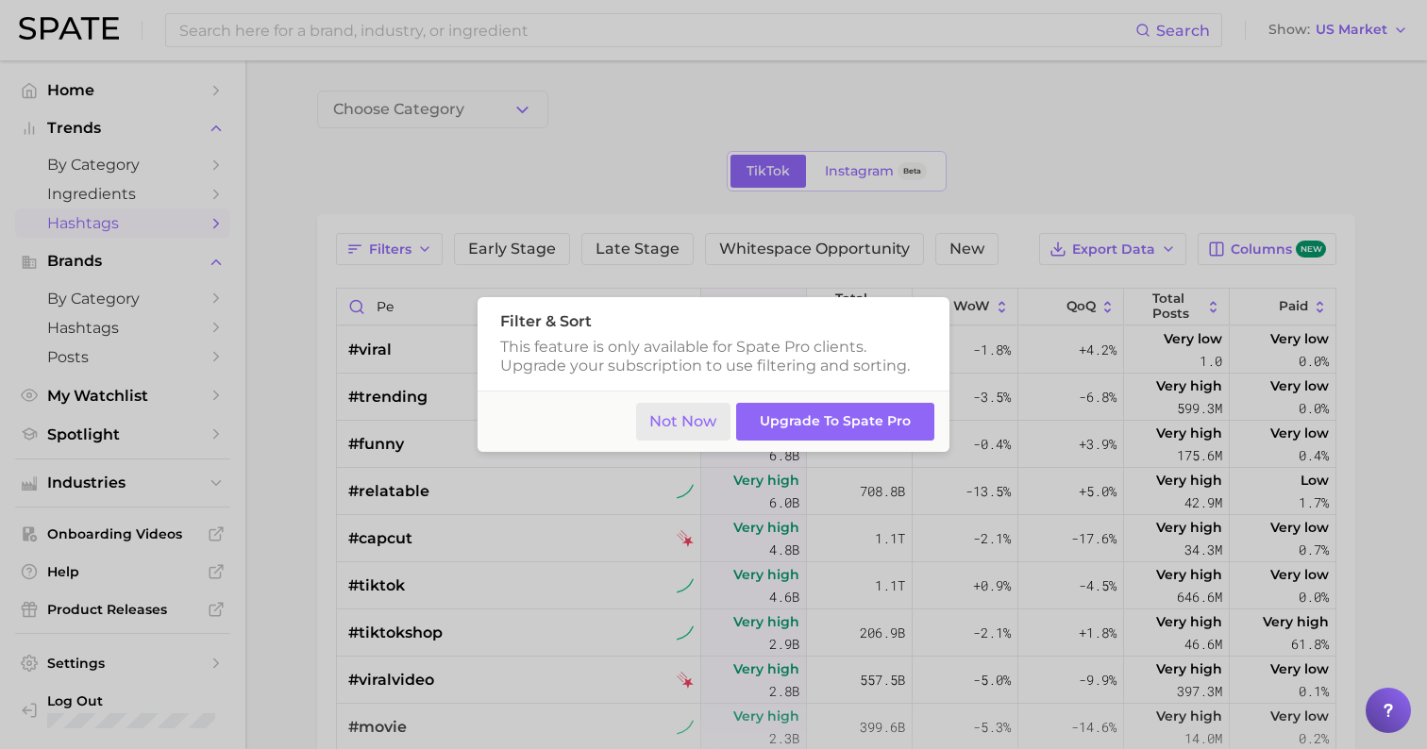
click at [700, 426] on button "Not Now" at bounding box center [683, 422] width 95 height 39
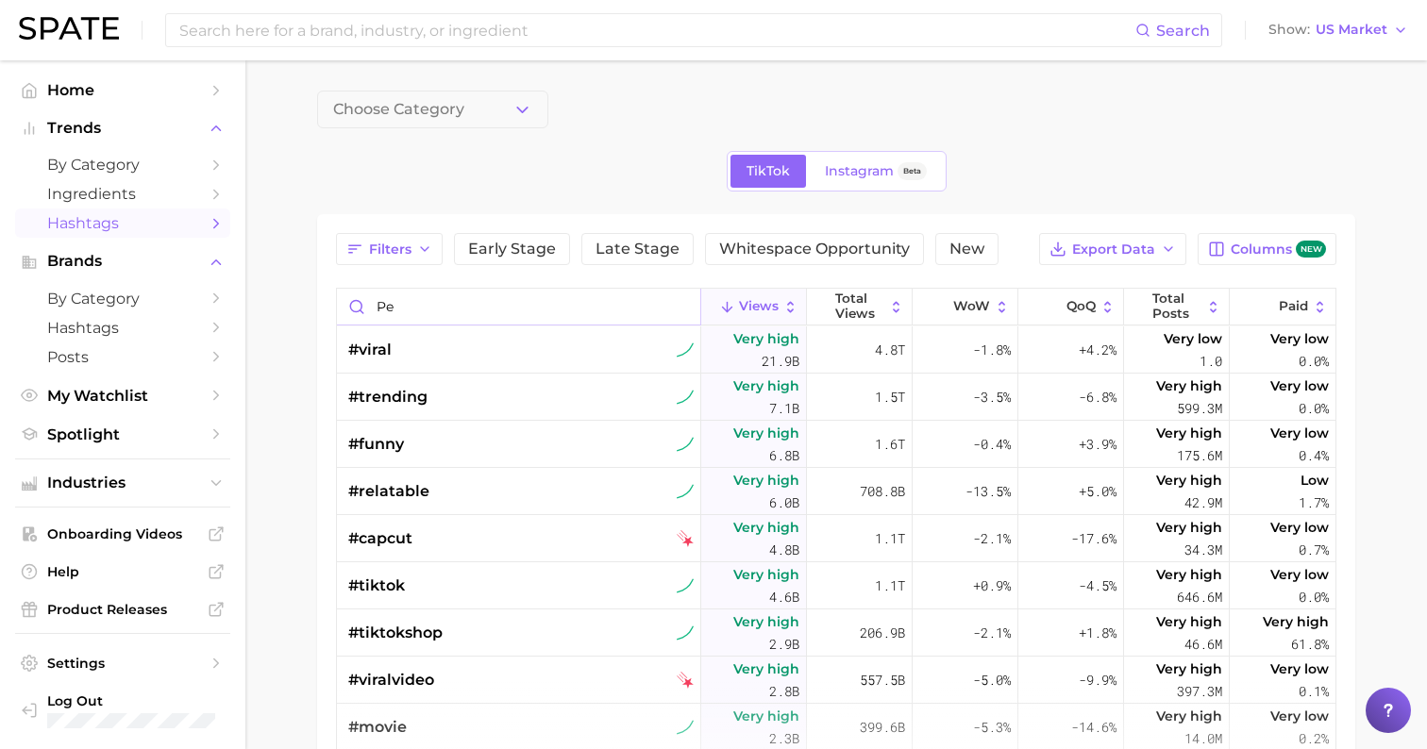
click at [463, 307] on input "pe" at bounding box center [518, 307] width 363 height 36
type input "pea"
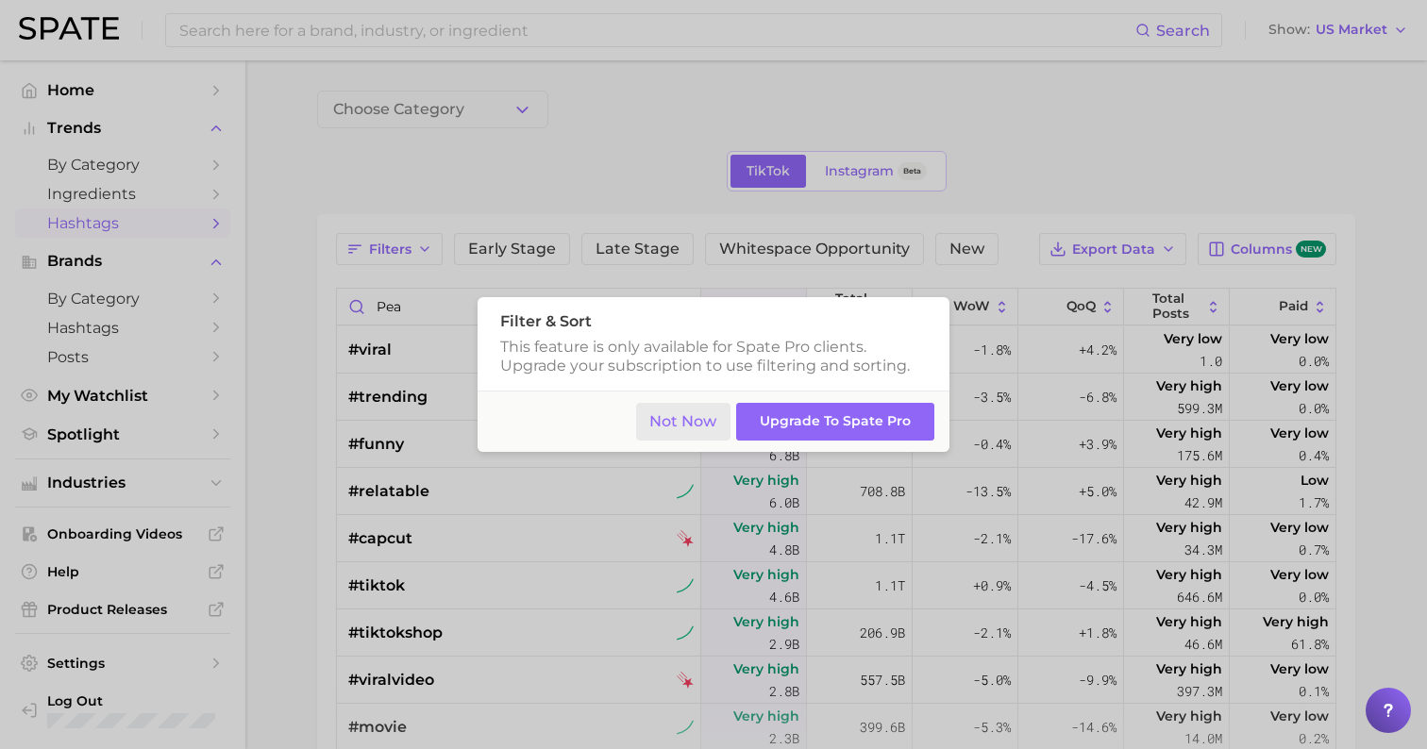
click at [690, 416] on button "Not Now" at bounding box center [683, 422] width 95 height 39
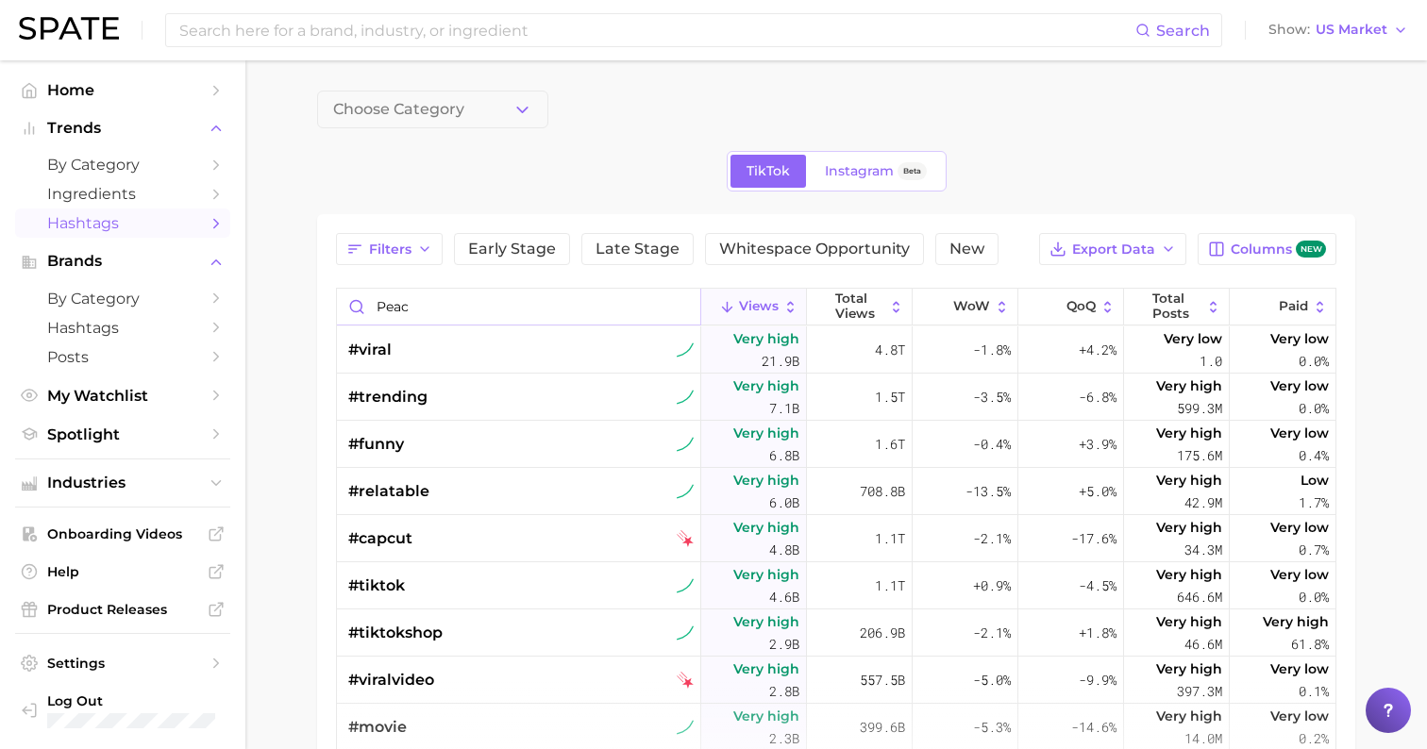
type input "peac"
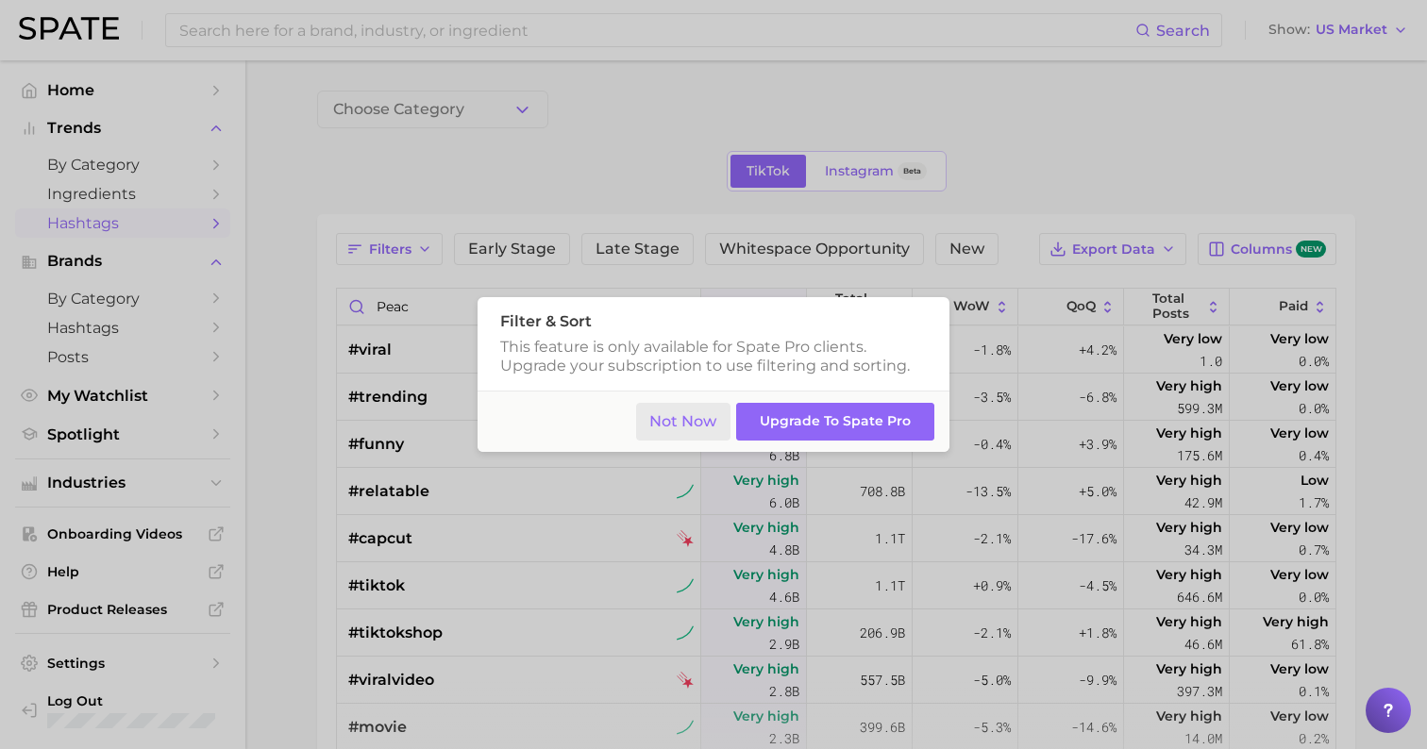
click at [703, 418] on button "Not Now" at bounding box center [683, 422] width 95 height 39
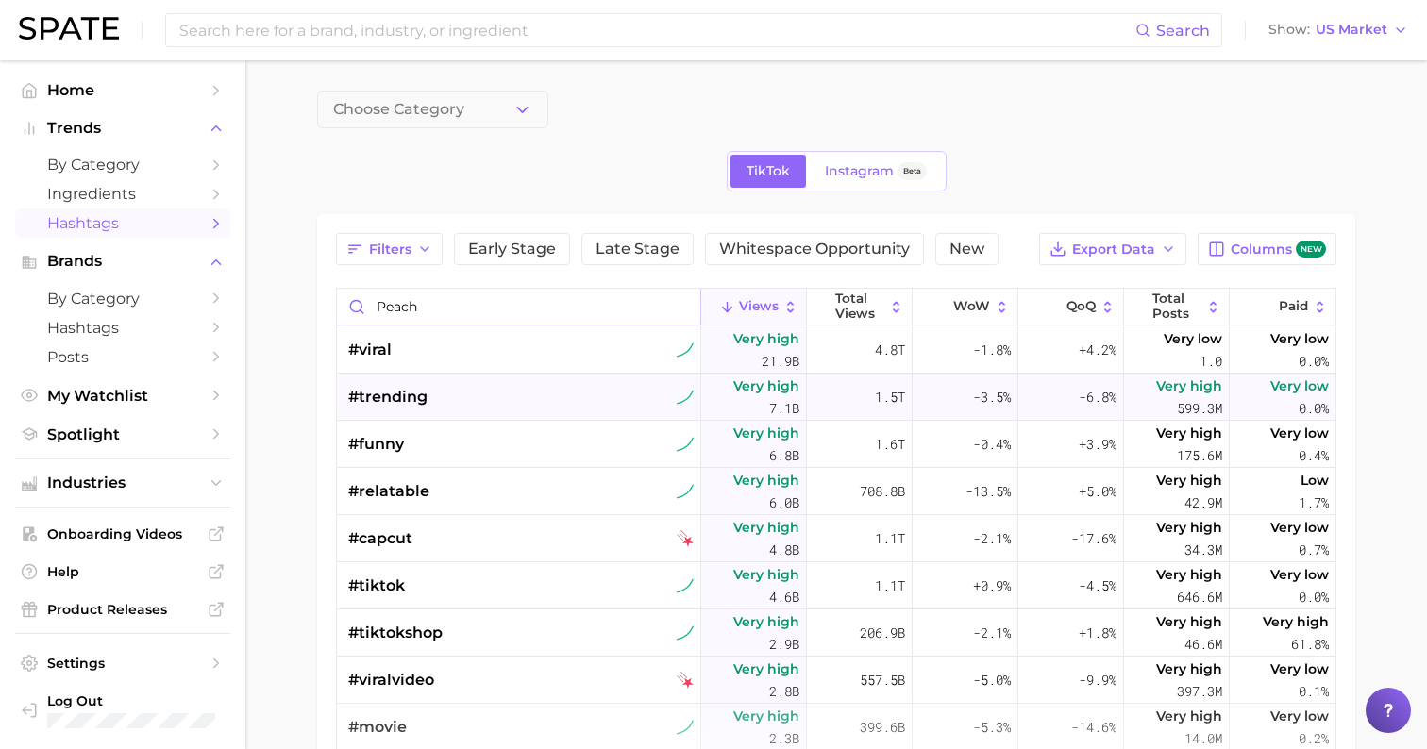
type input "peach"
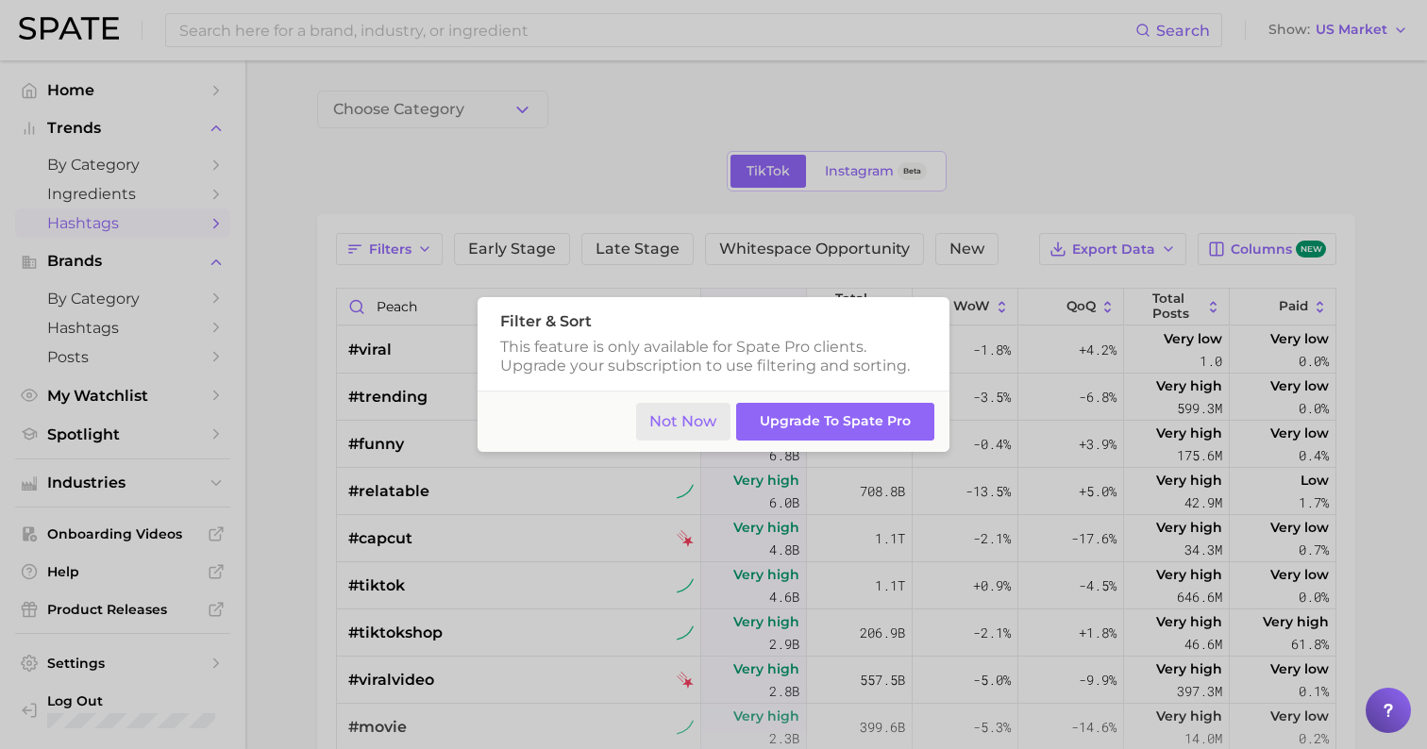
click at [710, 421] on button "Not Now" at bounding box center [683, 422] width 95 height 39
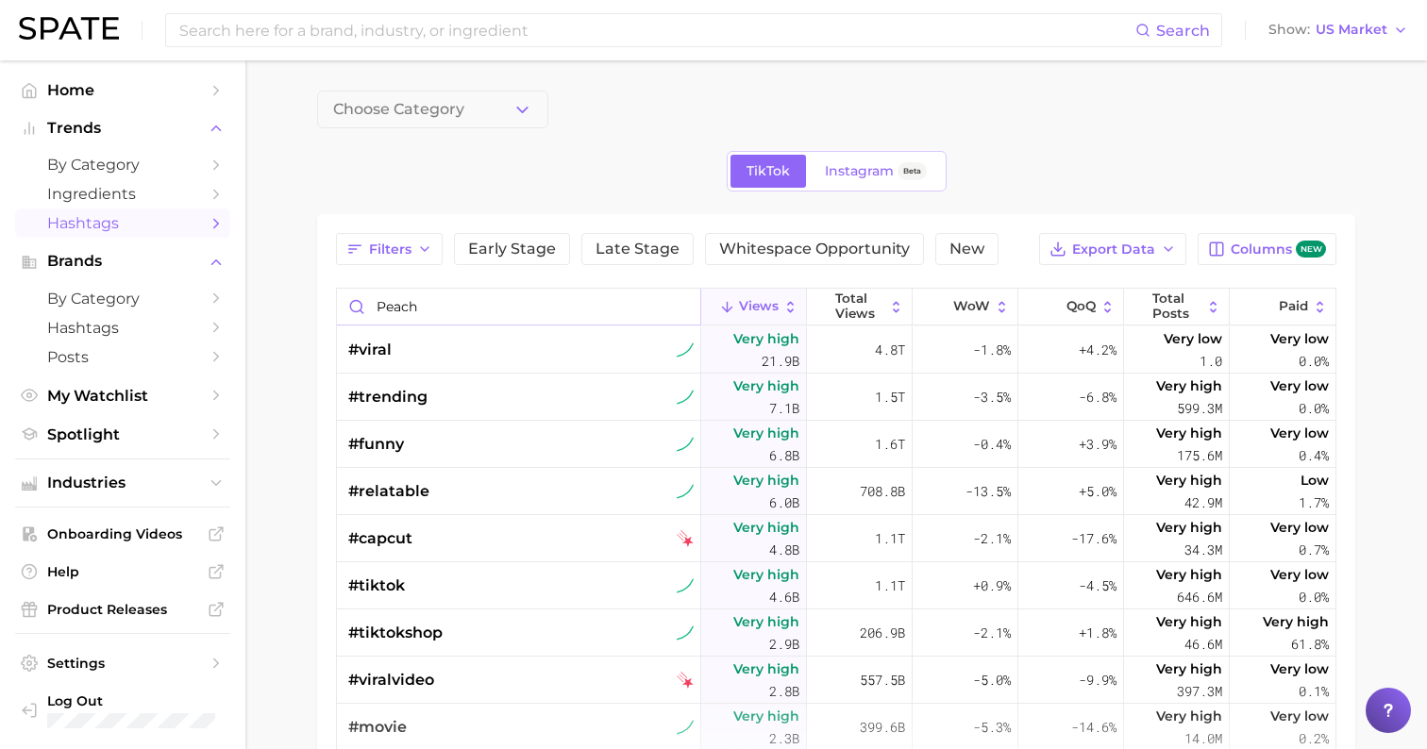
click at [355, 309] on input "peach" at bounding box center [518, 307] width 363 height 36
click at [92, 166] on span "by Category" at bounding box center [122, 165] width 151 height 18
